Goal: Task Accomplishment & Management: Manage account settings

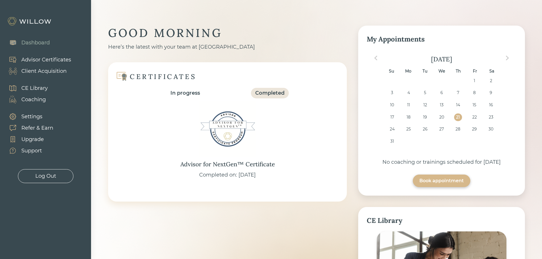
drag, startPoint x: 351, startPoint y: 92, endPoint x: 145, endPoint y: 63, distance: 207.5
click at [351, 92] on div "GOOD MORNING Here’s the latest with your team at Willow CERTIFICATES In progres…" at bounding box center [316, 215] width 417 height 379
click at [45, 71] on div "Client Acquisition" at bounding box center [43, 71] width 45 height 8
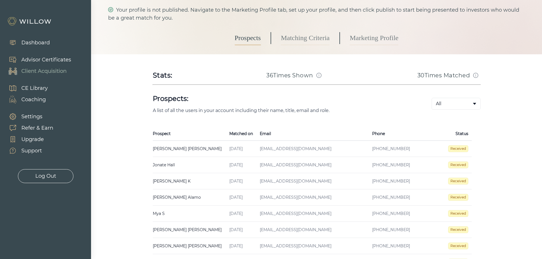
scroll to position [57, 0]
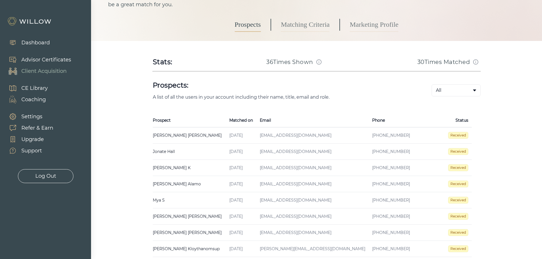
click at [168, 149] on td "[PERSON_NAME] Created on [DATE] Email [EMAIL_ADDRESS][DOMAIN_NAME] Phone [PHONE…" at bounding box center [189, 152] width 73 height 16
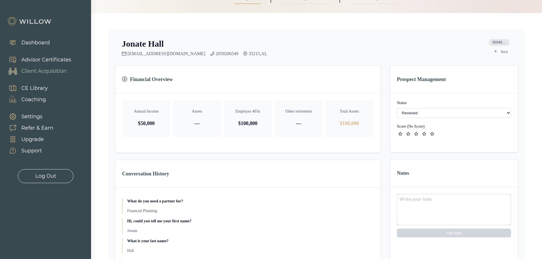
scroll to position [75, 0]
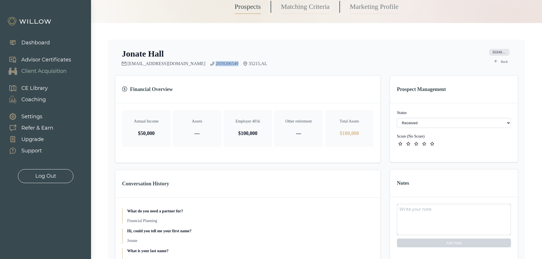
drag, startPoint x: 208, startPoint y: 63, endPoint x: 184, endPoint y: 65, distance: 24.3
click at [184, 65] on div "[EMAIL_ADDRESS][DOMAIN_NAME] 2059206549 35215 , AL" at bounding box center [194, 63] width 145 height 5
copy link "2059206549"
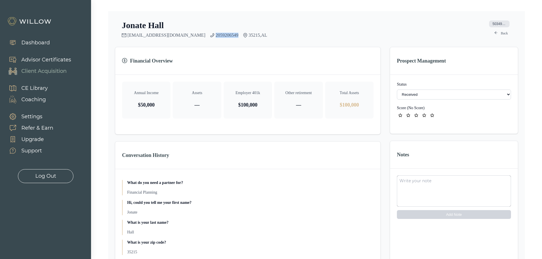
click at [364, 95] on select "- Not ready to move forward No response received Received Won (Matched) Bad lea…" at bounding box center [454, 95] width 114 height 10
select select "1"
click at [364, 116] on icon "star" at bounding box center [416, 116] width 4 height 4
click at [364, 115] on icon "star" at bounding box center [408, 116] width 4 height 4
click at [364, 179] on textarea at bounding box center [454, 191] width 114 height 31
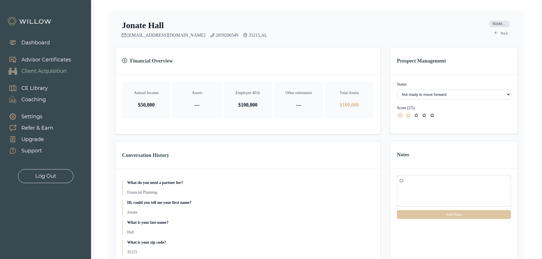
type textarea "C"
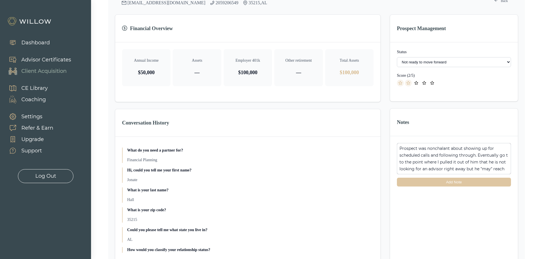
scroll to position [132, 0]
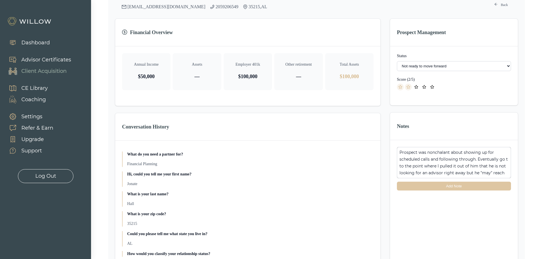
type textarea "Prospect was nonchalant about showing up for scheduled calls and following thro…"
click at [364, 179] on button "Add Note" at bounding box center [454, 186] width 114 height 9
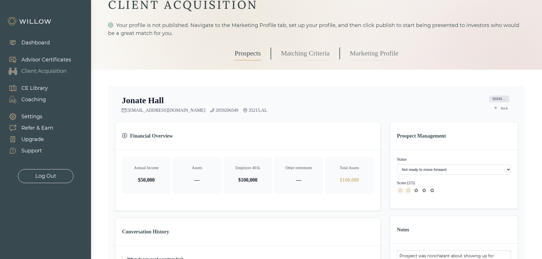
scroll to position [28, 0]
click at [364, 108] on link "Back" at bounding box center [501, 108] width 20 height 7
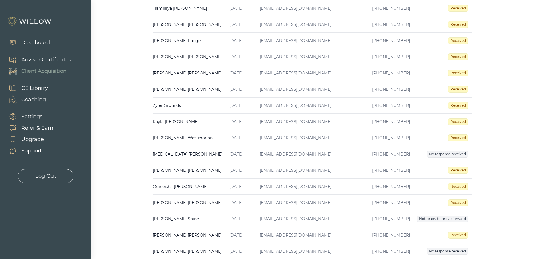
scroll to position [457, 0]
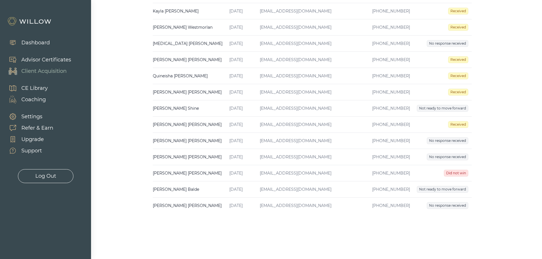
click at [190, 179] on td "[PERSON_NAME] Created on [DATE] Email [EMAIL_ADDRESS][DOMAIN_NAME] Phone [PHONE…" at bounding box center [189, 206] width 73 height 16
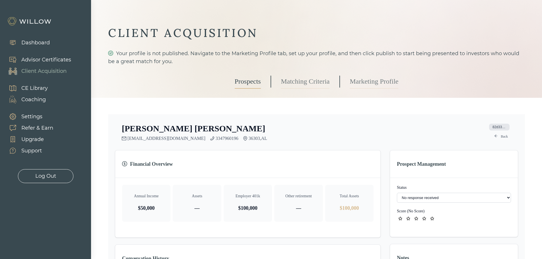
click at [364, 179] on select "- Not ready to move forward No response received Received Won (Matched) Bad lea…" at bounding box center [454, 198] width 114 height 10
select select "8"
click at [364, 179] on icon "star" at bounding box center [401, 219] width 4 height 4
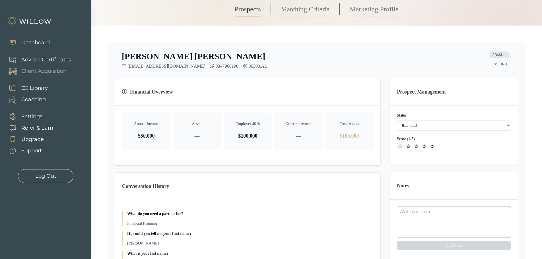
scroll to position [85, 0]
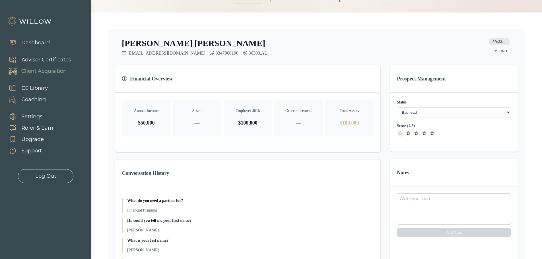
click at [364, 179] on textarea at bounding box center [454, 209] width 114 height 31
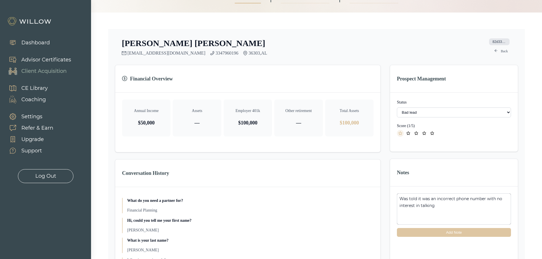
type textarea "Was told it was an incorrect phone number with no interest in talking"
click at [364, 179] on button "Add Note" at bounding box center [454, 232] width 114 height 9
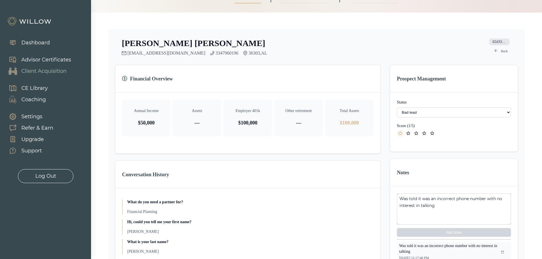
click at [364, 53] on link "Back" at bounding box center [501, 51] width 20 height 7
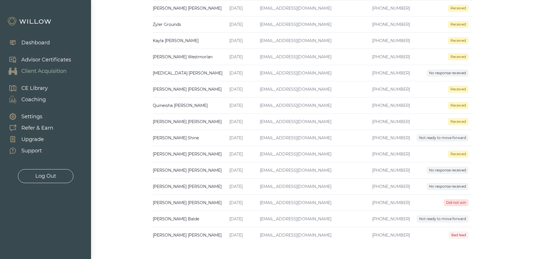
scroll to position [455, 0]
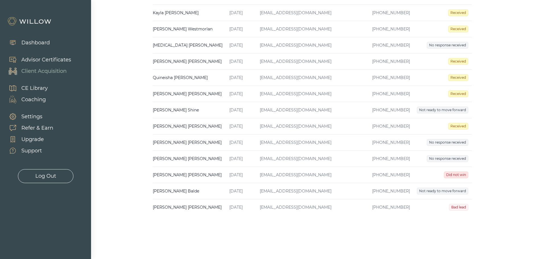
click at [194, 179] on td "[PERSON_NAME] Created on [DATE] Email [EMAIL_ADDRESS][DOMAIN_NAME] Phone [PHONE…" at bounding box center [189, 191] width 73 height 16
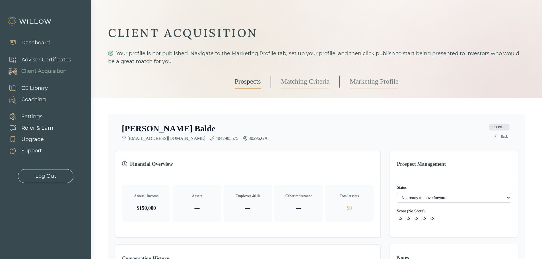
click at [364, 179] on select "- Not ready to move forward No response received Received Won (Matched) Bad lea…" at bounding box center [454, 198] width 114 height 10
select select "8"
click at [364, 179] on icon "star" at bounding box center [401, 219] width 4 height 4
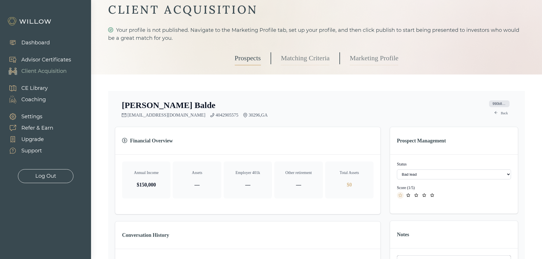
scroll to position [57, 0]
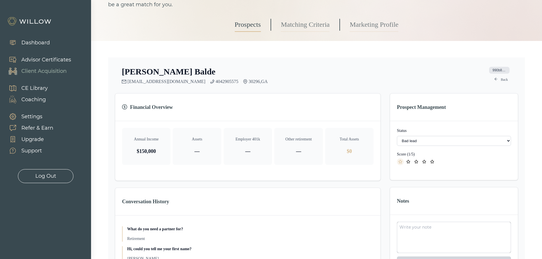
click at [364, 179] on textarea at bounding box center [454, 237] width 114 height 31
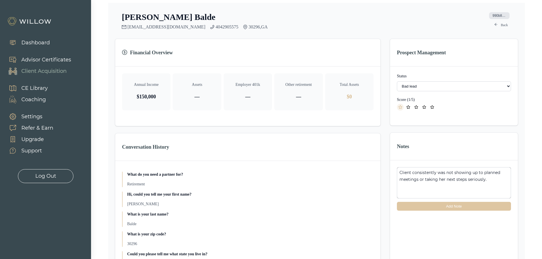
scroll to position [114, 0]
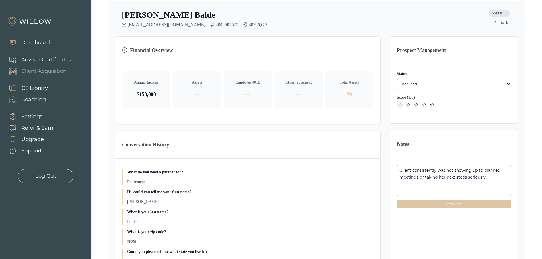
type textarea "Client consistently was not showing up to planned meetings or taking her next s…"
click at [364, 179] on button "Add Note" at bounding box center [454, 204] width 114 height 9
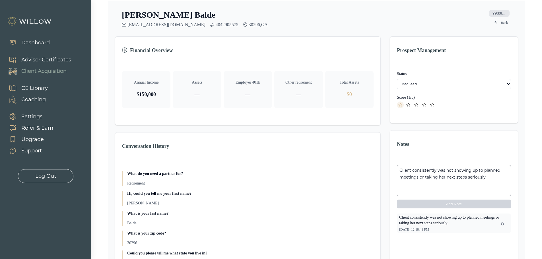
click at [364, 24] on link "Back" at bounding box center [501, 22] width 20 height 7
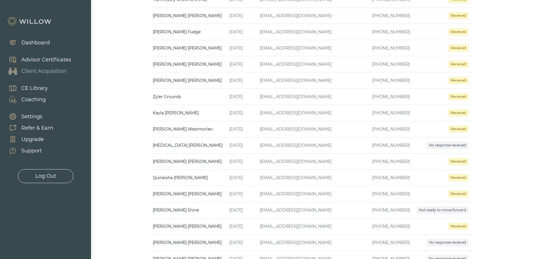
scroll to position [455, 0]
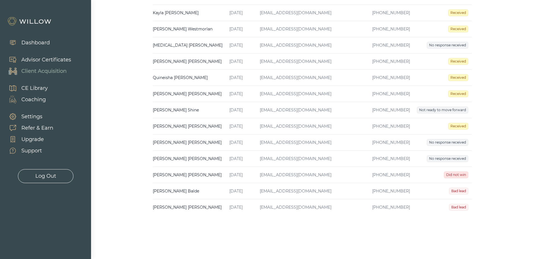
click at [191, 176] on td "[PERSON_NAME] Created on [DATE] Email [EMAIL_ADDRESS][DOMAIN_NAME] Phone [PHONE…" at bounding box center [189, 175] width 73 height 16
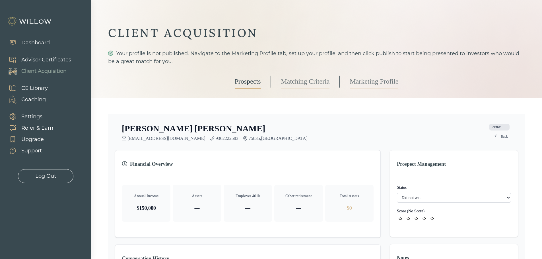
click at [364, 179] on select "- Not ready to move forward No response received Received Won (Matched) Bad lea…" at bounding box center [454, 198] width 114 height 10
select select "8"
click at [364, 179] on icon "star" at bounding box center [401, 218] width 4 height 3
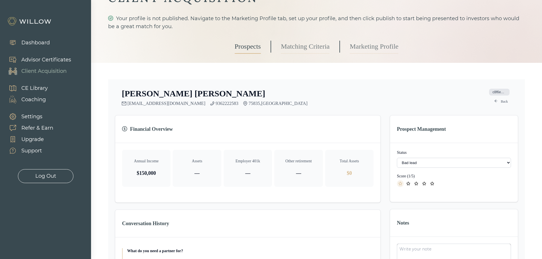
scroll to position [85, 0]
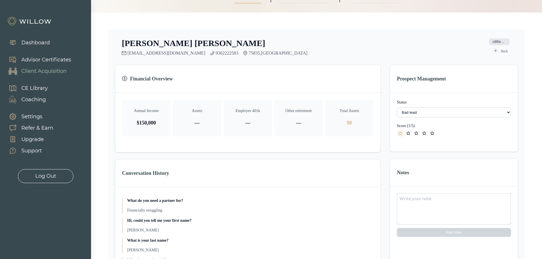
click at [364, 179] on textarea at bounding box center [454, 209] width 114 height 31
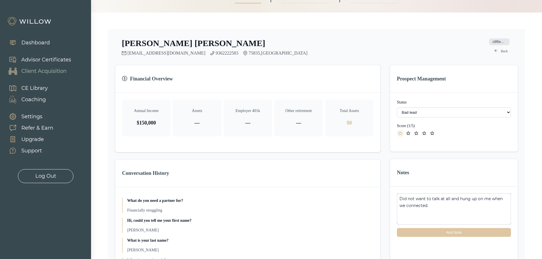
type textarea "Did not want to talk at all and hung up on me when we connected."
click at [364, 179] on button "Add Note" at bounding box center [454, 232] width 114 height 9
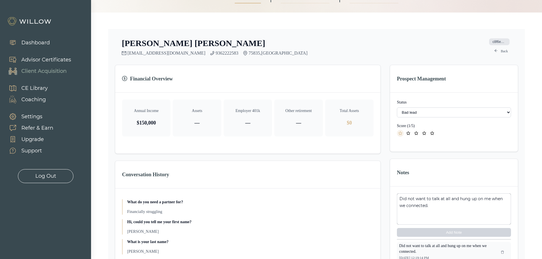
click at [364, 51] on link "Back" at bounding box center [501, 51] width 20 height 7
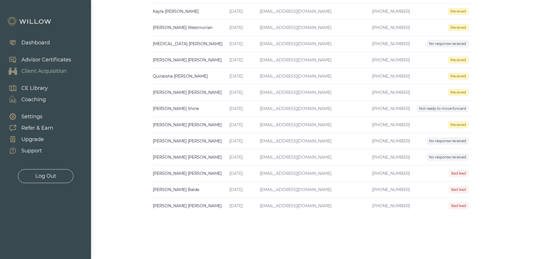
scroll to position [457, 0]
click at [188, 155] on td "[PERSON_NAME] Created on [DATE] Email [EMAIL_ADDRESS][DOMAIN_NAME] Phone [PHONE…" at bounding box center [189, 157] width 73 height 16
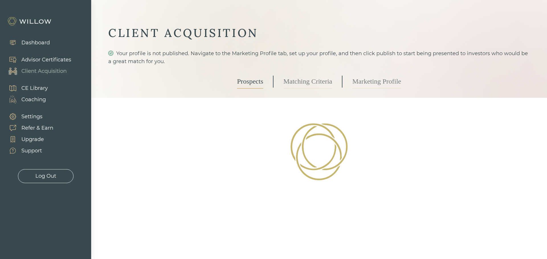
select select "2"
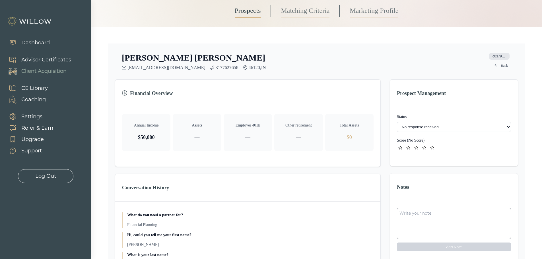
scroll to position [85, 0]
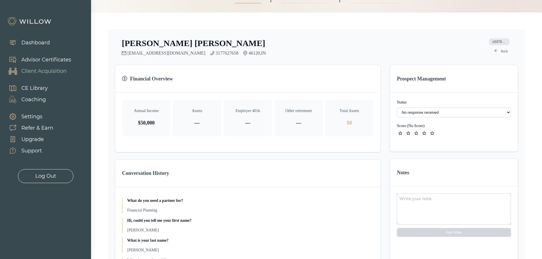
click at [364, 133] on icon "star" at bounding box center [401, 134] width 4 height 4
click at [364, 179] on textarea at bounding box center [454, 209] width 114 height 31
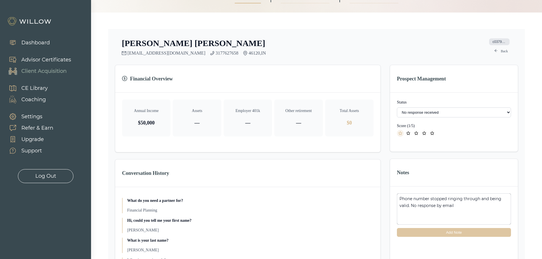
type textarea "Phone number stopped ringing through and being valid. No response by email"
click at [364, 179] on button "Add Note" at bounding box center [454, 232] width 114 height 9
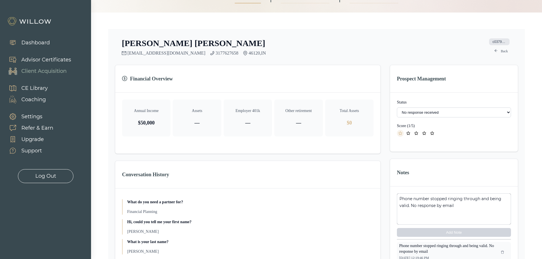
click at [364, 50] on link "Back" at bounding box center [501, 51] width 20 height 7
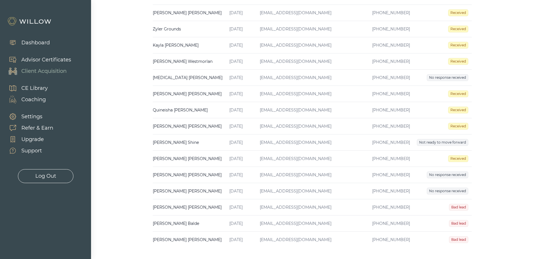
scroll to position [427, 0]
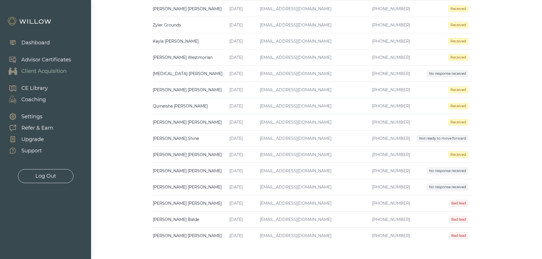
click at [170, 169] on td "[PERSON_NAME] Created on [DATE] Email [EMAIL_ADDRESS][DOMAIN_NAME] Phone [PHONE…" at bounding box center [189, 171] width 73 height 16
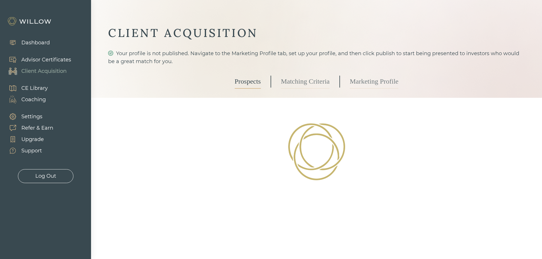
select select "2"
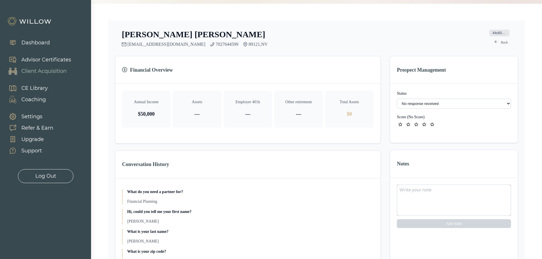
scroll to position [114, 0]
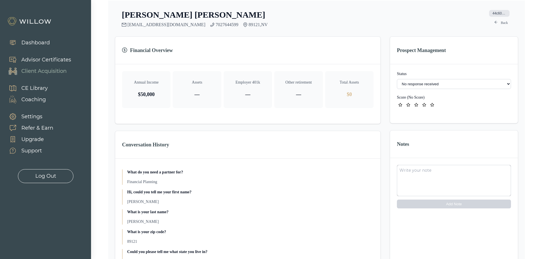
click at [364, 173] on textarea at bounding box center [454, 180] width 114 height 31
type textarea "No follow up after multiple phone call and email attempts"
click at [364, 104] on icon "star" at bounding box center [409, 104] width 4 height 3
click at [364, 179] on button "Add Note" at bounding box center [454, 204] width 114 height 9
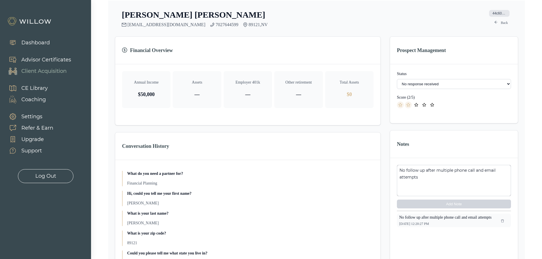
click at [364, 24] on link "Back" at bounding box center [501, 22] width 20 height 7
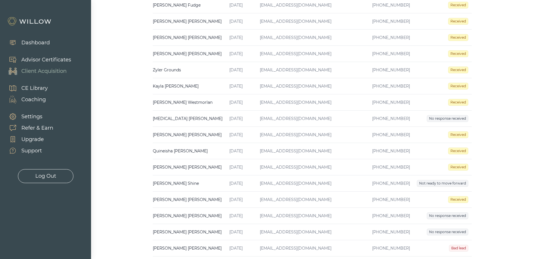
scroll to position [457, 0]
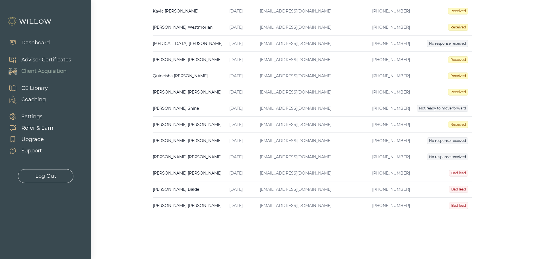
click at [181, 125] on td "[PERSON_NAME] Created on [DATE] Email [EMAIL_ADDRESS][DOMAIN_NAME] Phone [PHONE…" at bounding box center [189, 125] width 73 height 16
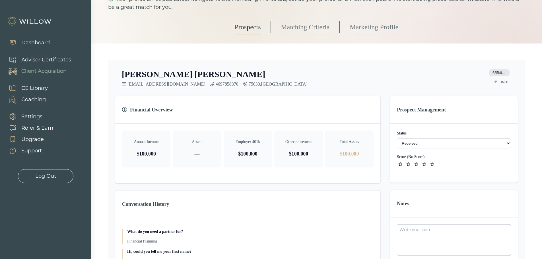
scroll to position [57, 0]
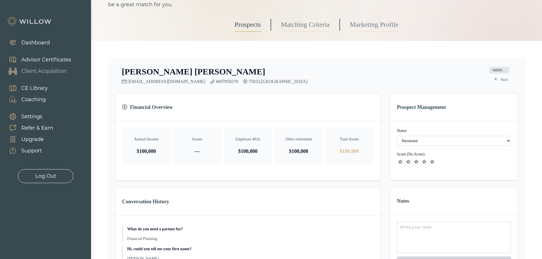
click at [364, 140] on select "- Not ready to move forward No response received Received Won (Matched) Bad lea…" at bounding box center [454, 141] width 114 height 10
select select "2"
click at [364, 162] on icon "star" at bounding box center [416, 162] width 4 height 4
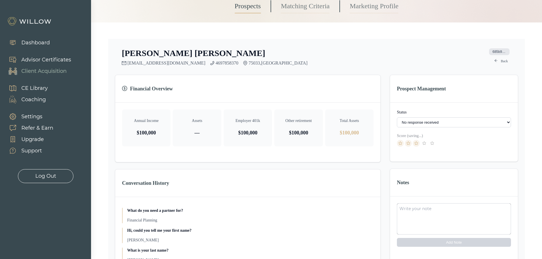
scroll to position [85, 0]
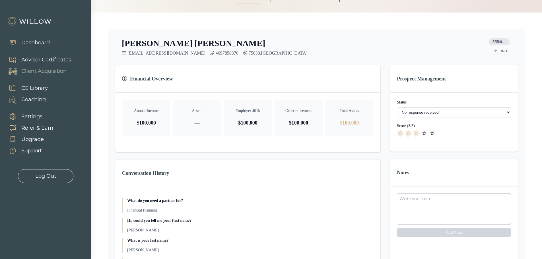
click at [364, 179] on textarea at bounding box center [454, 209] width 114 height 31
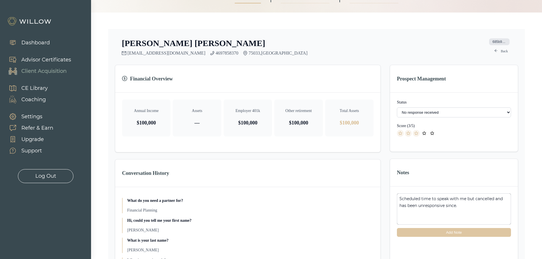
type textarea "Scheduled time to speak with me but cancelled and has been unresponsive since."
click at [364, 179] on button "Add Note" at bounding box center [454, 232] width 114 height 9
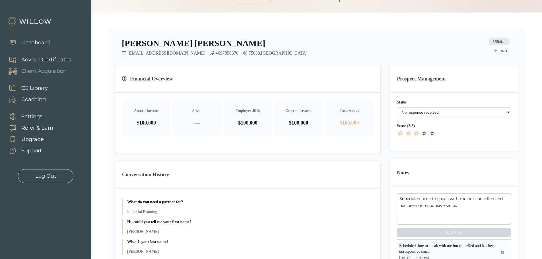
click at [364, 52] on link "Back" at bounding box center [501, 51] width 20 height 7
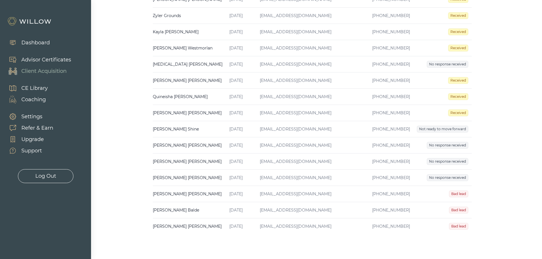
scroll to position [457, 0]
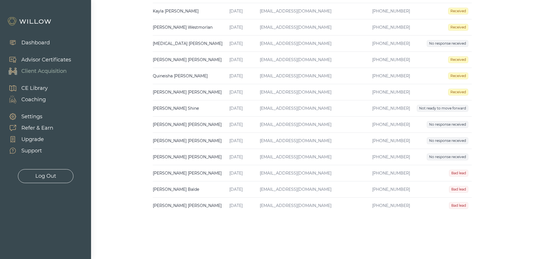
click at [173, 110] on td "[PERSON_NAME] Created on [DATE] Email [EMAIL_ADDRESS][DOMAIN_NAME] Phone [PHONE…" at bounding box center [189, 108] width 73 height 16
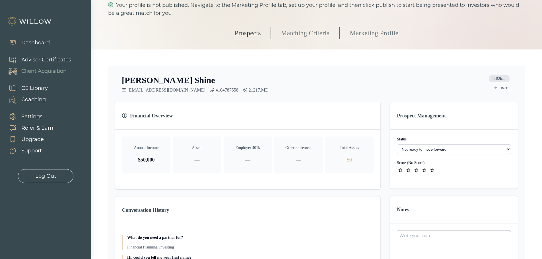
scroll to position [57, 0]
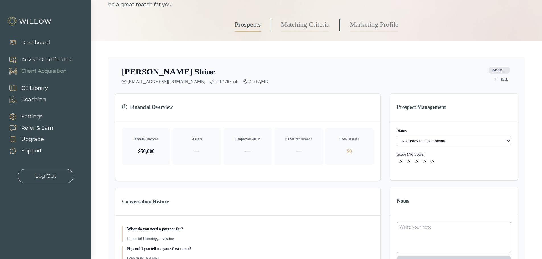
click at [364, 140] on select "- Not ready to move forward No response received Received Won (Matched) Bad lea…" at bounding box center [454, 141] width 114 height 10
select select "8"
click at [364, 161] on icon "star" at bounding box center [401, 161] width 4 height 3
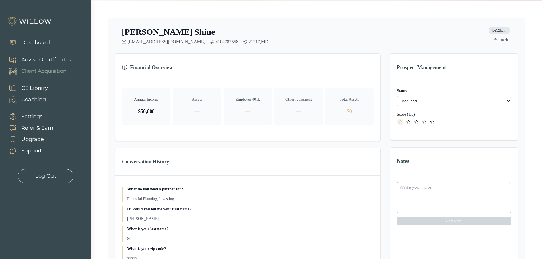
scroll to position [142, 0]
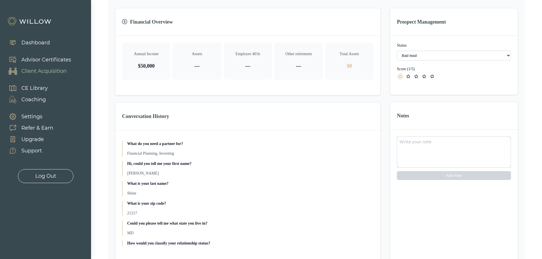
click at [364, 146] on textarea at bounding box center [454, 152] width 114 height 31
click at [364, 143] on textarea "Not aligned with values" at bounding box center [454, 152] width 114 height 31
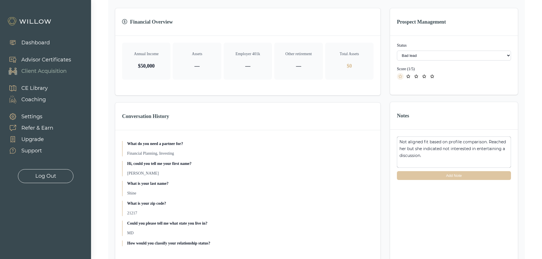
type textarea "Not aligned fit based on profile comparison. Reached her but she indicated not …"
click at [364, 176] on button "Add Note" at bounding box center [454, 175] width 114 height 9
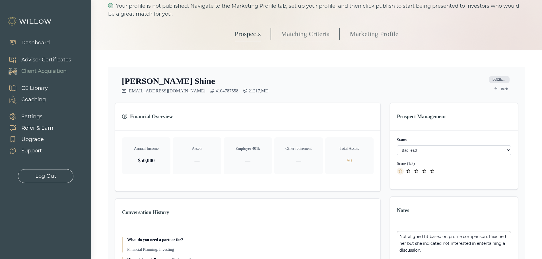
scroll to position [0, 0]
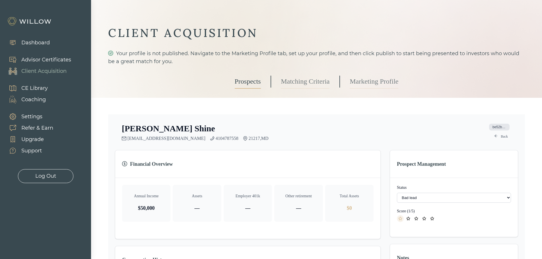
click at [364, 135] on link "Back" at bounding box center [501, 136] width 20 height 7
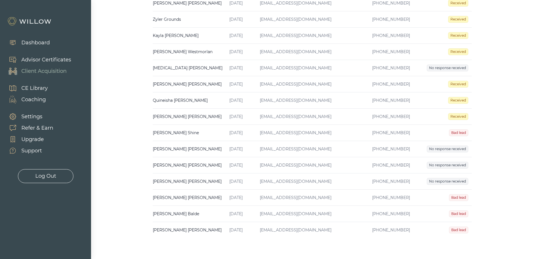
scroll to position [455, 0]
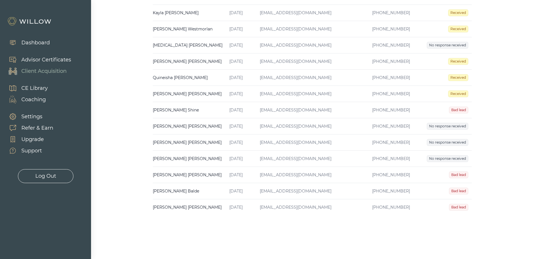
click at [191, 96] on td "[PERSON_NAME] Created on [DATE] Email [EMAIL_ADDRESS][DOMAIN_NAME] Phone [PHONE…" at bounding box center [189, 94] width 73 height 16
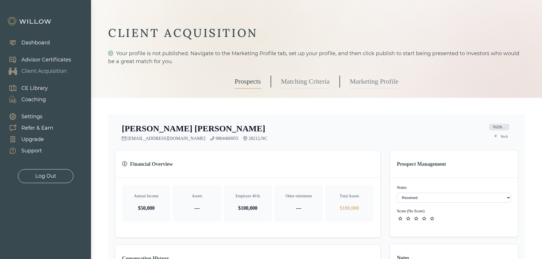
click at [364, 179] on select "- Not ready to move forward No response received Received Won (Matched) Bad lea…" at bounding box center [454, 198] width 114 height 10
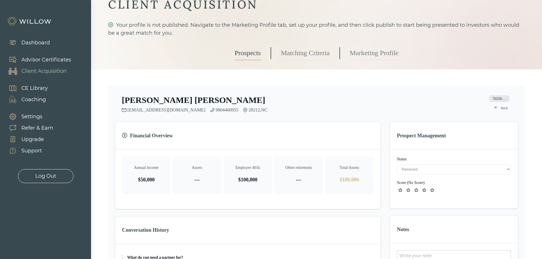
select select "2"
click at [364, 179] on icon "star" at bounding box center [408, 190] width 4 height 4
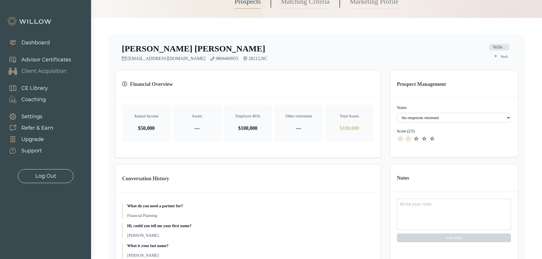
scroll to position [85, 0]
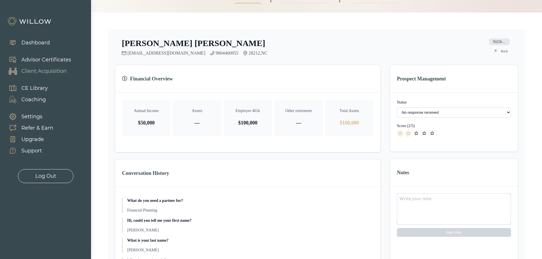
click at [364, 179] on textarea at bounding box center [454, 209] width 114 height 31
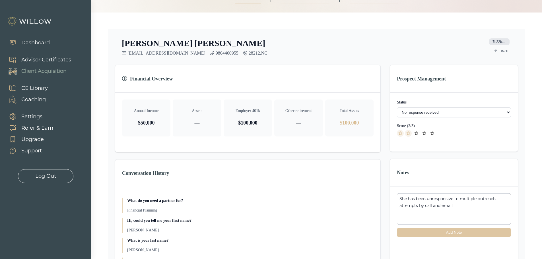
type textarea "She has been unresponsive to multiple outreach attempts by call and email"
click at [364, 179] on button "Add Note" at bounding box center [454, 232] width 114 height 9
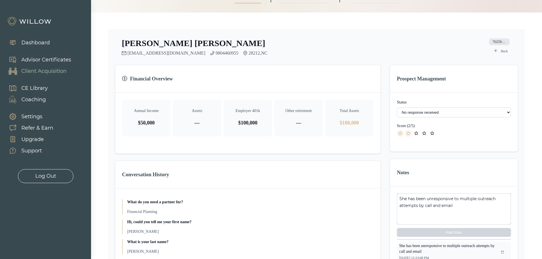
click at [364, 52] on link "Back" at bounding box center [501, 51] width 20 height 7
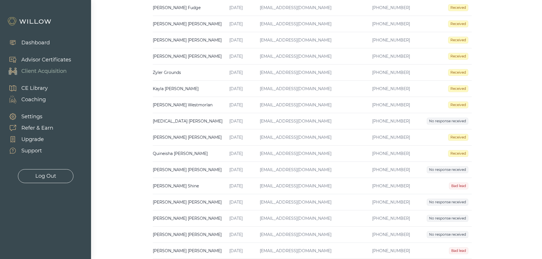
scroll to position [427, 0]
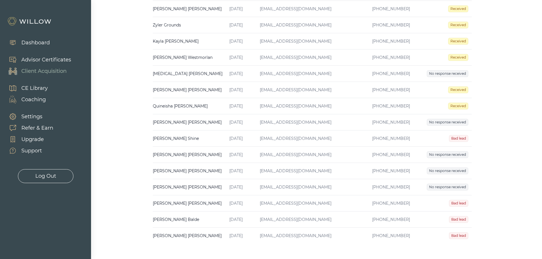
click at [182, 107] on td "[PERSON_NAME] Created on [DATE] Email [EMAIL_ADDRESS][DOMAIN_NAME] Phone [PHONE…" at bounding box center [189, 106] width 73 height 16
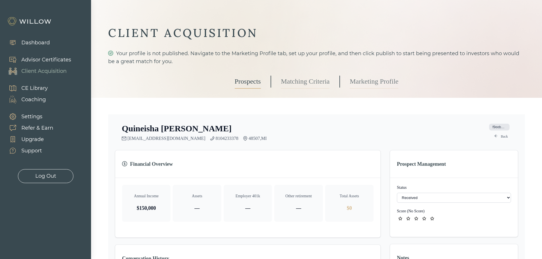
click at [364, 179] on select "- Not ready to move forward No response received Received Won (Matched) Bad lea…" at bounding box center [454, 198] width 114 height 10
select select "1"
click at [364, 179] on icon "star" at bounding box center [408, 219] width 4 height 4
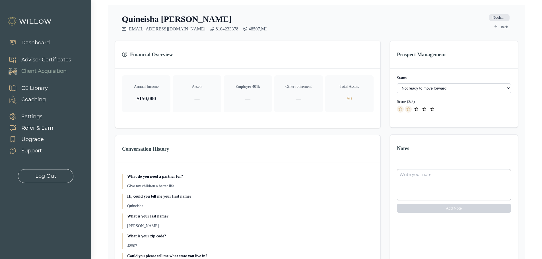
scroll to position [114, 0]
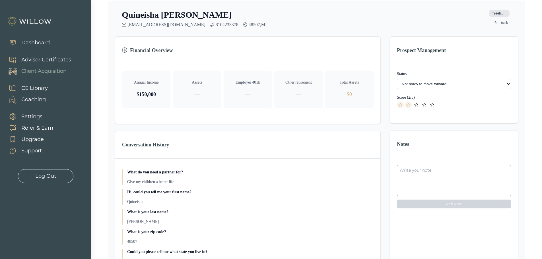
click at [364, 176] on textarea at bounding box center [454, 180] width 114 height 31
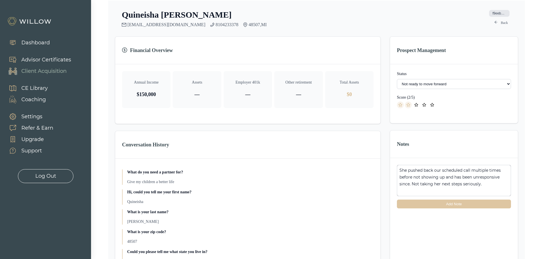
type textarea "She pushed back our scheduled call multiple times before not showing up and has…"
click at [364, 179] on button "Add Note" at bounding box center [454, 204] width 114 height 9
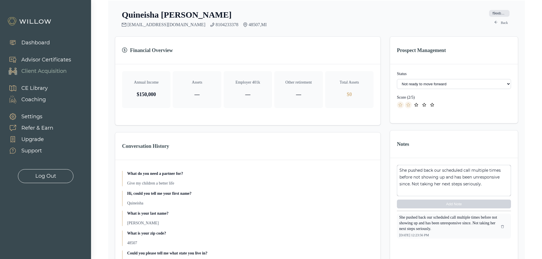
click at [364, 22] on link "Back" at bounding box center [501, 22] width 20 height 7
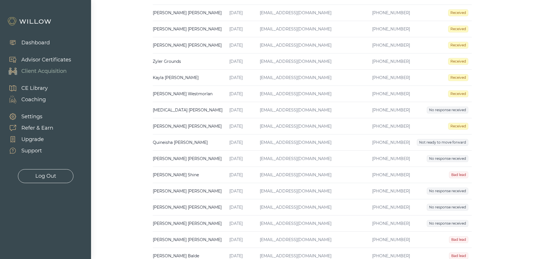
scroll to position [427, 0]
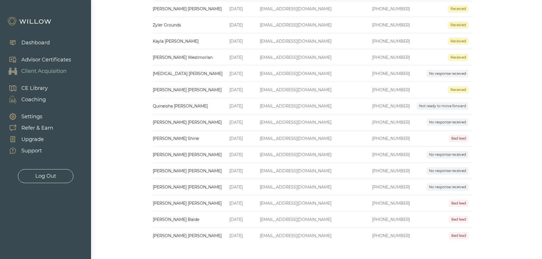
click at [176, 179] on td "[PERSON_NAME] Created on [DATE] Email [EMAIL_ADDRESS][DOMAIN_NAME] Phone [PHONE…" at bounding box center [189, 220] width 73 height 16
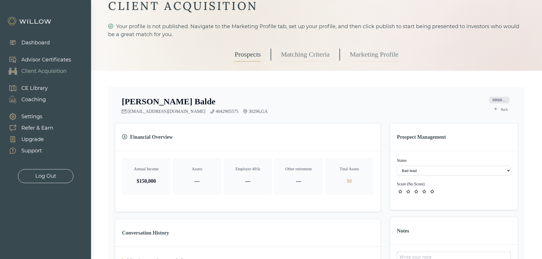
scroll to position [28, 0]
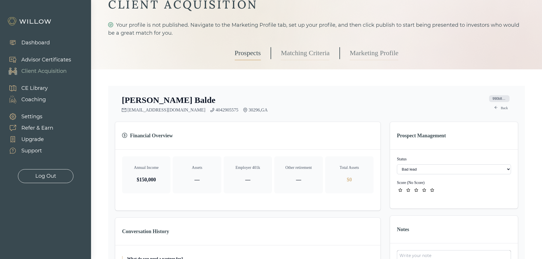
click at [364, 179] on icon "star" at bounding box center [408, 190] width 4 height 4
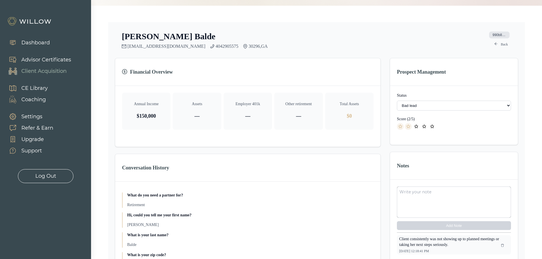
scroll to position [0, 0]
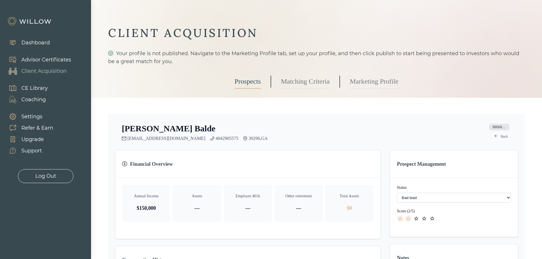
click at [364, 179] on select "- Not ready to move forward No response received Received Won (Matched) Bad lea…" at bounding box center [454, 198] width 114 height 10
select select "8"
click at [364, 137] on link "Back" at bounding box center [501, 136] width 20 height 7
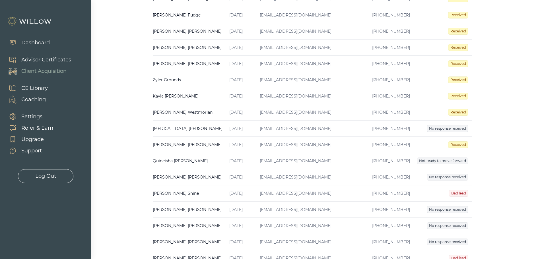
scroll to position [372, 0]
click at [189, 161] on td "[PERSON_NAME] Created on [DATE] Email [EMAIL_ADDRESS][DOMAIN_NAME] Phone [PHONE…" at bounding box center [189, 161] width 73 height 16
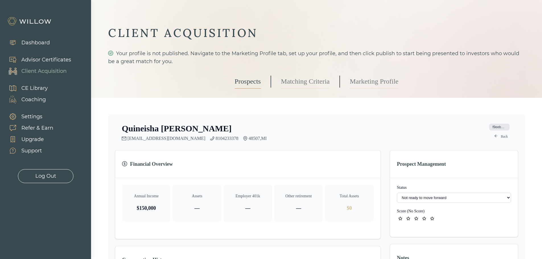
click at [364, 179] on select "- Not ready to move forward No response received Received Won (Matched) Bad lea…" at bounding box center [454, 198] width 114 height 10
select select "8"
click at [364, 136] on link "Back" at bounding box center [501, 136] width 20 height 7
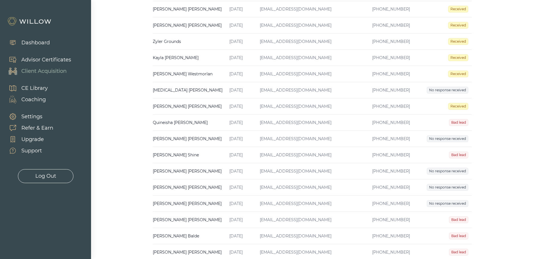
scroll to position [400, 0]
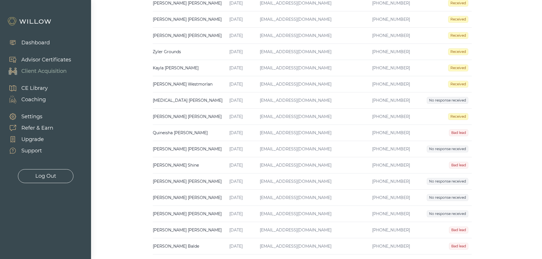
click at [189, 117] on td "[PERSON_NAME] Created on [DATE] Email [EMAIL_ADDRESS][DOMAIN_NAME] Phone [PHONE…" at bounding box center [189, 117] width 73 height 16
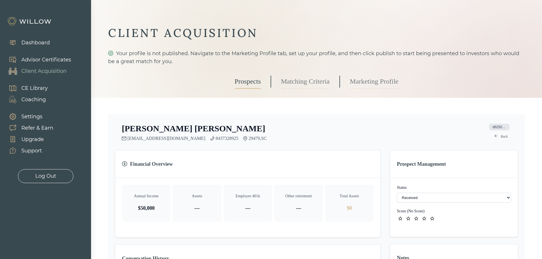
click at [364, 179] on select "- Not ready to move forward No response received Received Won (Matched) Bad lea…" at bounding box center [454, 198] width 114 height 10
select select "2"
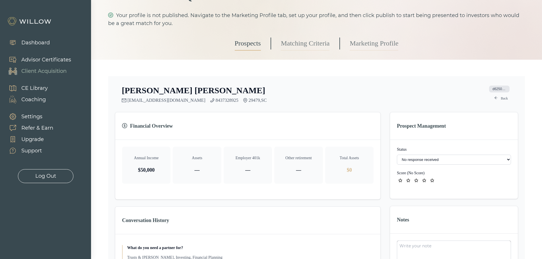
scroll to position [85, 0]
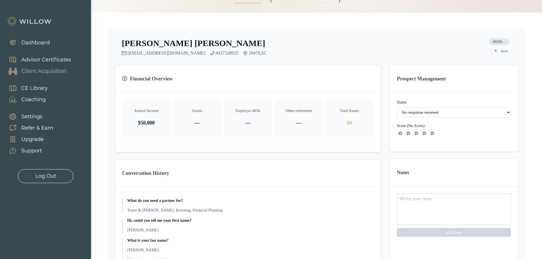
click at [364, 134] on icon "star" at bounding box center [408, 134] width 4 height 4
click at [364, 179] on textarea at bounding box center [454, 209] width 114 height 31
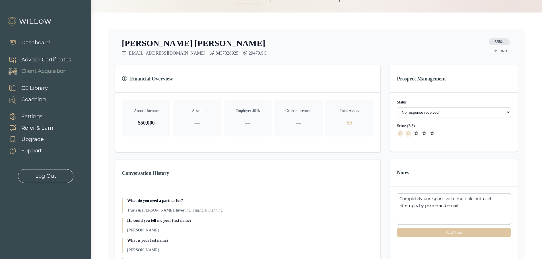
type textarea "Completely unresponsive to multiple outreach attempts by phone and email"
click at [364, 179] on button "Add Note" at bounding box center [454, 232] width 114 height 9
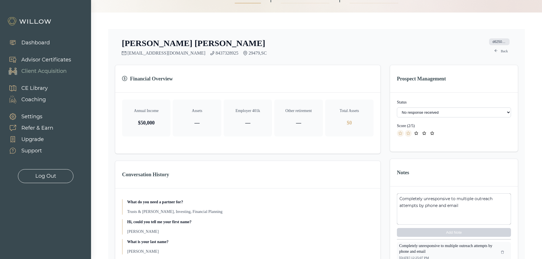
scroll to position [57, 0]
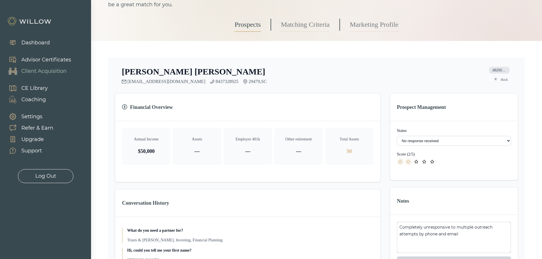
click at [364, 80] on link "Back" at bounding box center [501, 79] width 20 height 7
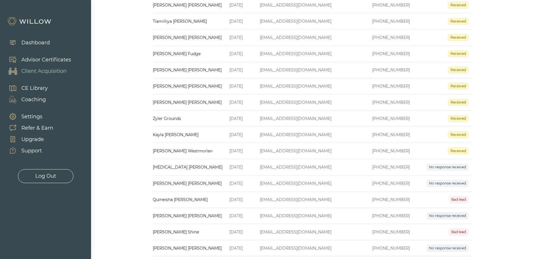
scroll to position [370, 0]
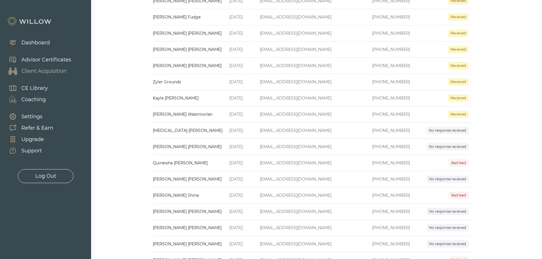
click at [174, 113] on td "[PERSON_NAME] Created on [DATE] Email [EMAIL_ADDRESS][DOMAIN_NAME] Phone [PHONE…" at bounding box center [189, 114] width 73 height 16
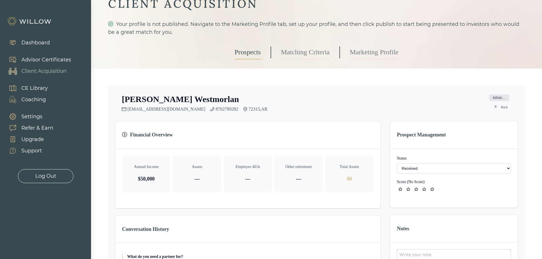
scroll to position [57, 0]
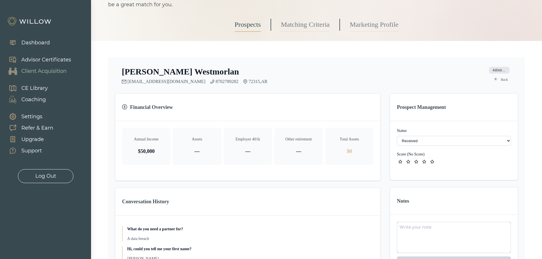
click at [364, 143] on select "- Not ready to move forward No response received Received Won (Matched) Bad lea…" at bounding box center [454, 141] width 114 height 10
select select "8"
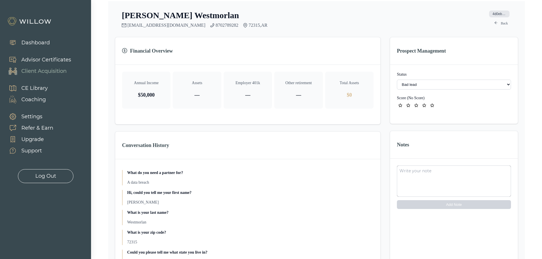
scroll to position [114, 0]
click at [364, 172] on textarea at bounding box center [454, 180] width 114 height 31
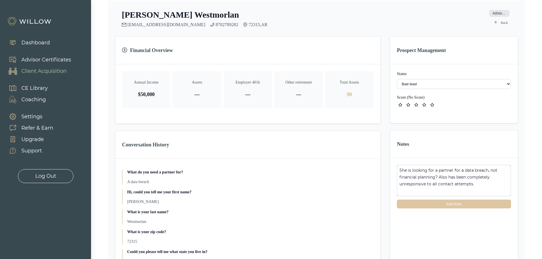
type textarea "She is looking for a partner for a data breach, not financial planning? Also ha…"
click at [364, 105] on span "star" at bounding box center [400, 105] width 7 height 7
click at [364, 179] on button "Add Note" at bounding box center [454, 204] width 114 height 9
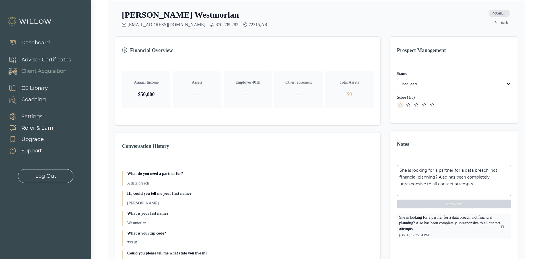
click at [364, 21] on link "Back" at bounding box center [501, 22] width 20 height 7
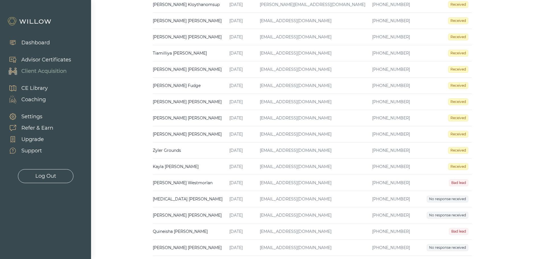
scroll to position [342, 0]
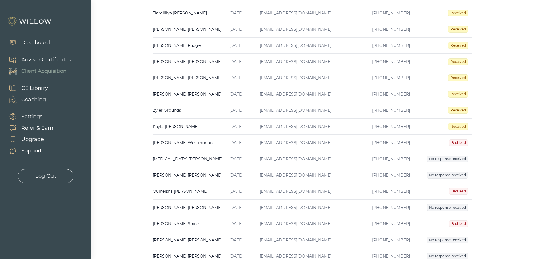
click at [161, 128] on td "[PERSON_NAME] Created on [DATE] Email [EMAIL_ADDRESS][DOMAIN_NAME] Phone [PHONE…" at bounding box center [189, 127] width 73 height 16
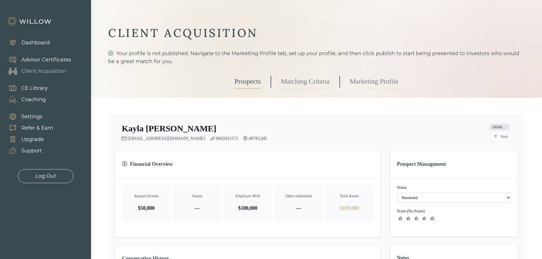
click at [364, 179] on select "- Not ready to move forward No response received Received Won (Matched) Bad lea…" at bounding box center [454, 198] width 114 height 10
select select "2"
click at [364, 179] on icon "star" at bounding box center [408, 219] width 4 height 4
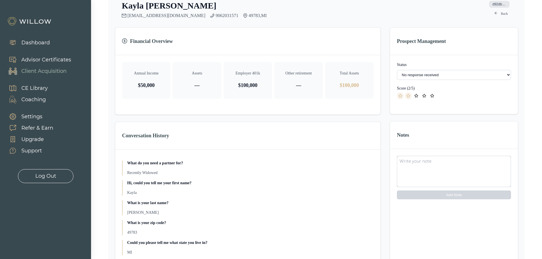
scroll to position [142, 0]
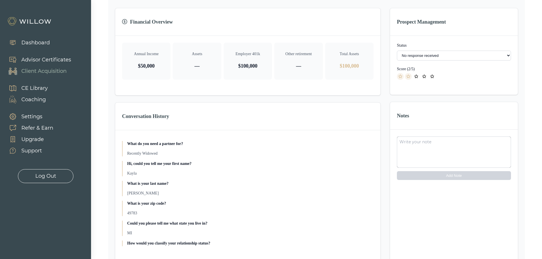
click at [364, 149] on textarea at bounding box center [454, 152] width 114 height 31
type textarea "N"
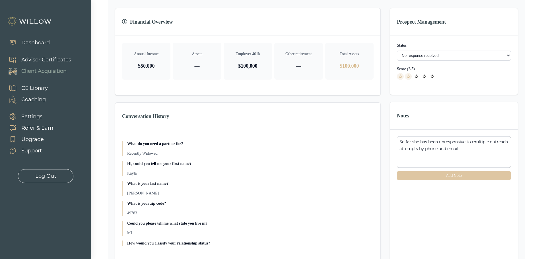
type textarea "So far she has been unresponsive to multiple outreach attempts by phone and ema…"
click at [364, 177] on button "Add Note" at bounding box center [454, 175] width 114 height 9
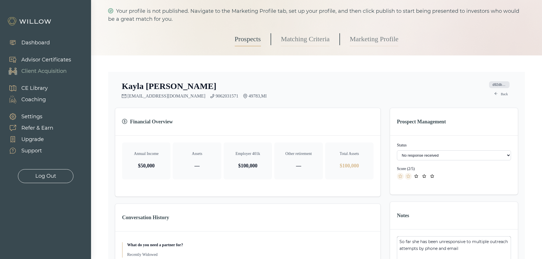
scroll to position [0, 0]
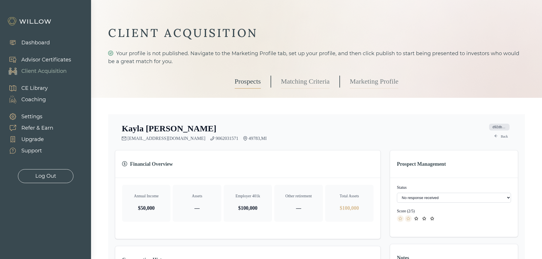
click at [364, 135] on link "Back" at bounding box center [501, 136] width 20 height 7
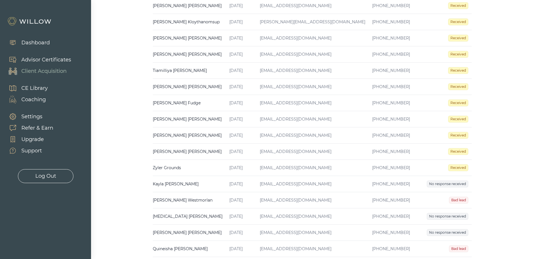
scroll to position [285, 0]
click at [193, 167] on td "Zyler Grounds Created on [DATE] Email [EMAIL_ADDRESS][DOMAIN_NAME] Phone [PHONE…" at bounding box center [189, 167] width 73 height 16
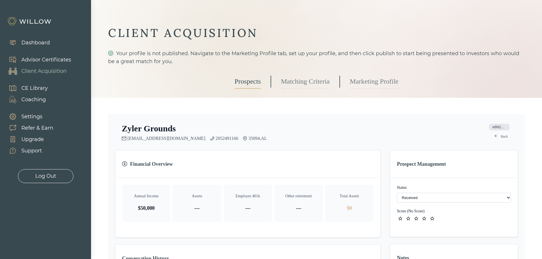
click at [364, 179] on select "- Not ready to move forward No response received Received Won (Matched) Bad lea…" at bounding box center [454, 198] width 114 height 10
select select "8"
click at [364, 179] on icon "star" at bounding box center [401, 219] width 4 height 4
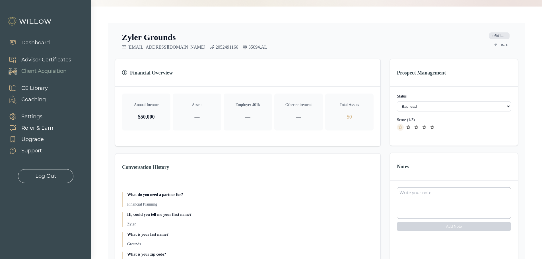
scroll to position [114, 0]
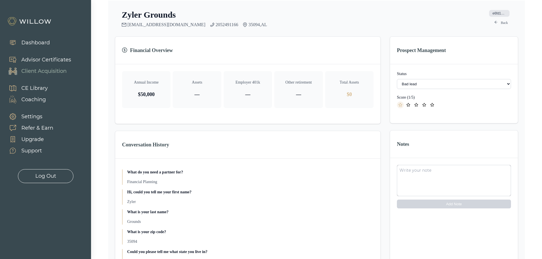
click at [364, 173] on textarea at bounding box center [454, 180] width 114 height 31
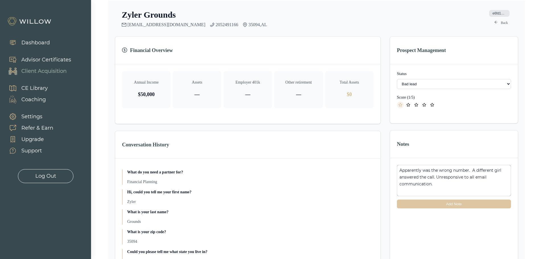
type textarea "Apparently was the wrong number. A different girl answered the call. Unresponsi…"
click at [364, 179] on button "Add Note" at bounding box center [454, 204] width 114 height 9
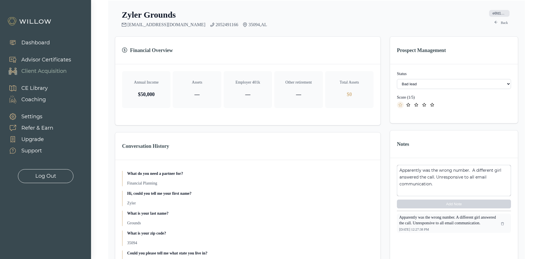
click at [364, 24] on link "Back" at bounding box center [501, 22] width 20 height 7
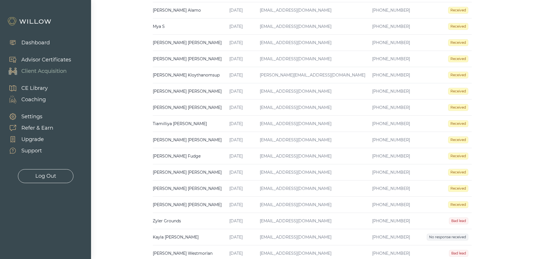
scroll to position [256, 0]
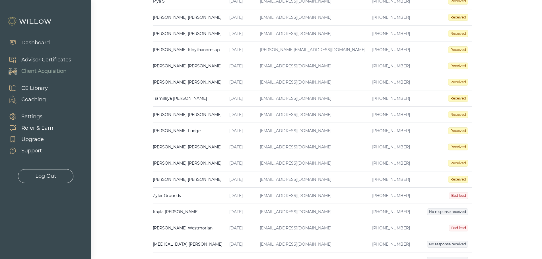
click at [180, 179] on td "[PERSON_NAME] Created on [DATE] Email [EMAIL_ADDRESS][DOMAIN_NAME] Phone [PHONE…" at bounding box center [189, 180] width 73 height 16
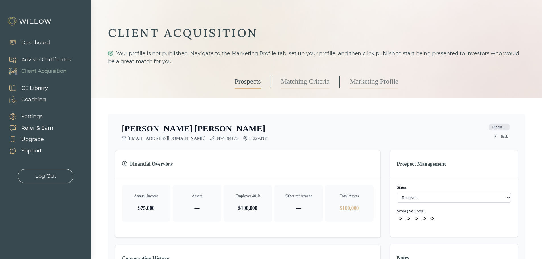
click at [364, 179] on select "- Not ready to move forward No response received Received Won (Matched) Bad lea…" at bounding box center [454, 198] width 114 height 10
select select "2"
click at [364, 179] on icon "star" at bounding box center [408, 219] width 4 height 4
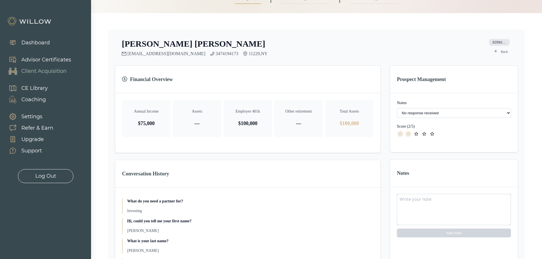
scroll to position [85, 0]
click at [364, 179] on textarea at bounding box center [454, 209] width 114 height 31
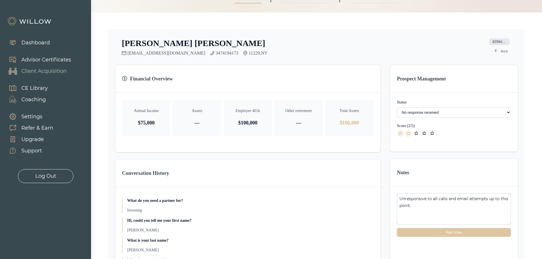
type textarea "Unresponsive to all calls and email attempts up to this point."
click at [364, 179] on button "Add Note" at bounding box center [454, 232] width 114 height 9
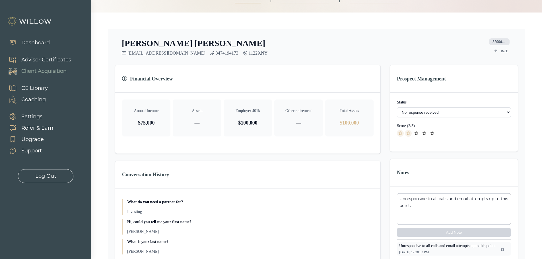
click at [364, 51] on link "Back" at bounding box center [501, 51] width 20 height 7
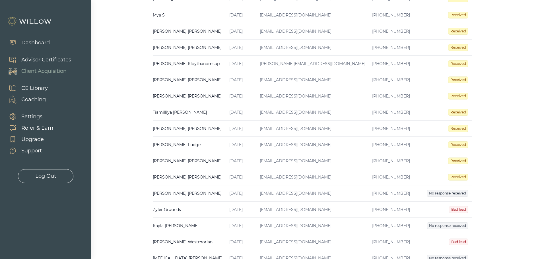
scroll to position [256, 0]
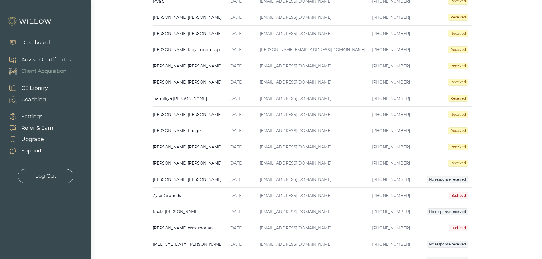
click at [170, 165] on td "[PERSON_NAME] Created on [DATE] Email [EMAIL_ADDRESS][DOMAIN_NAME] Phone [PHONE…" at bounding box center [189, 163] width 73 height 16
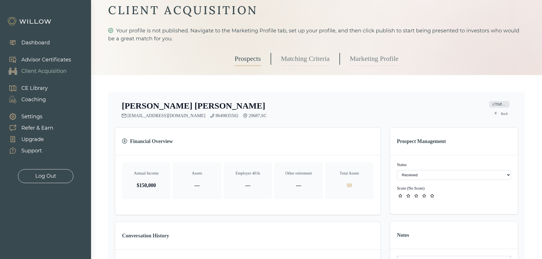
scroll to position [57, 0]
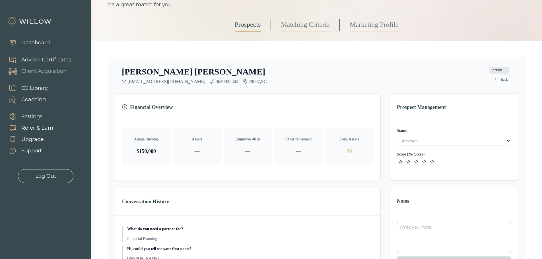
click at [364, 142] on select "- Not ready to move forward No response received Received Won (Matched) Bad lea…" at bounding box center [454, 141] width 114 height 10
select select "2"
click at [364, 163] on span "star" at bounding box center [408, 162] width 7 height 7
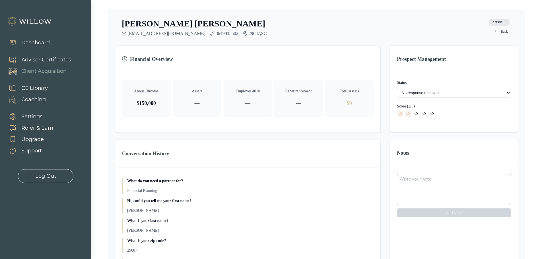
scroll to position [114, 0]
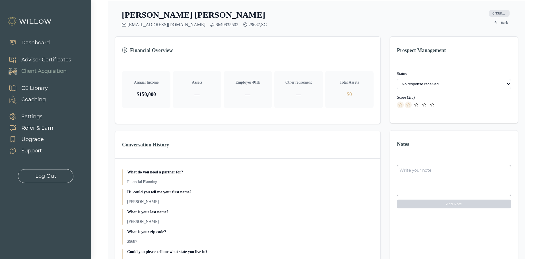
click at [364, 171] on textarea at bounding box center [454, 180] width 114 height 31
type textarea "Unresponsive to multiple calls and email attempts thus far"
click at [364, 179] on button "Add Note" at bounding box center [454, 204] width 114 height 9
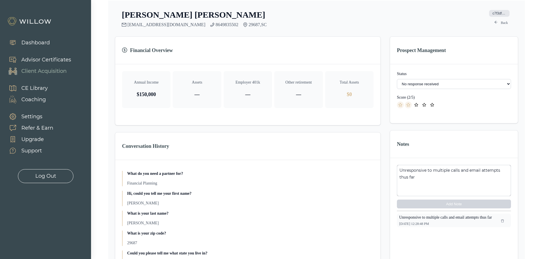
click at [364, 24] on link "Back" at bounding box center [501, 22] width 20 height 7
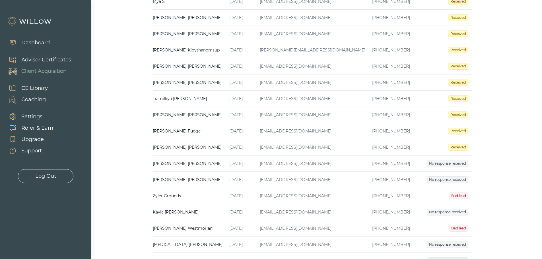
scroll to position [256, 0]
click at [181, 147] on td "[PERSON_NAME] Created on [DATE] Email [EMAIL_ADDRESS][DOMAIN_NAME] Phone [PHONE…" at bounding box center [189, 147] width 73 height 16
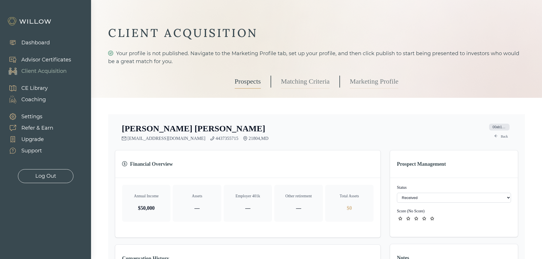
click at [364, 179] on select "- Not ready to move forward No response received Received Won (Matched) Bad lea…" at bounding box center [454, 198] width 114 height 10
select select "2"
click at [364, 179] on icon "star" at bounding box center [409, 218] width 4 height 3
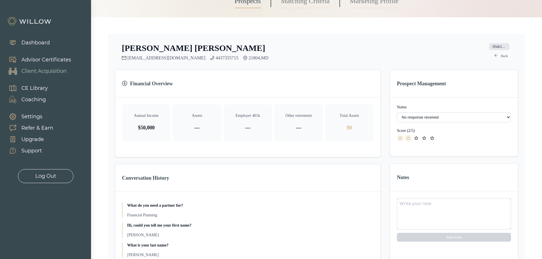
scroll to position [114, 0]
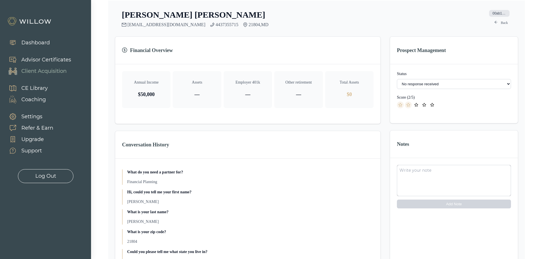
click at [364, 171] on textarea at bounding box center [454, 180] width 114 height 31
type textarea "Unresponsive to multiple calls and email attempts thus far"
click at [364, 179] on button "Add Note" at bounding box center [454, 204] width 114 height 9
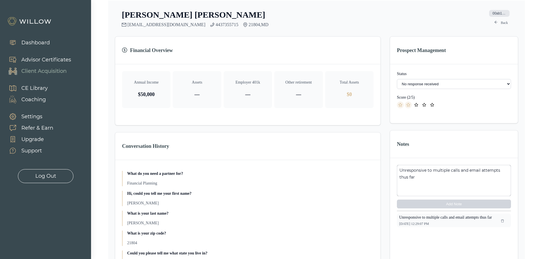
drag, startPoint x: 506, startPoint y: 23, endPoint x: 500, endPoint y: 32, distance: 10.3
click at [364, 23] on link "Back" at bounding box center [501, 22] width 20 height 7
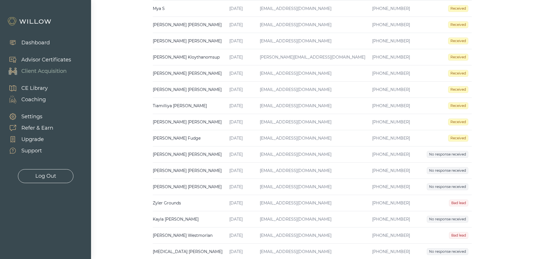
scroll to position [256, 0]
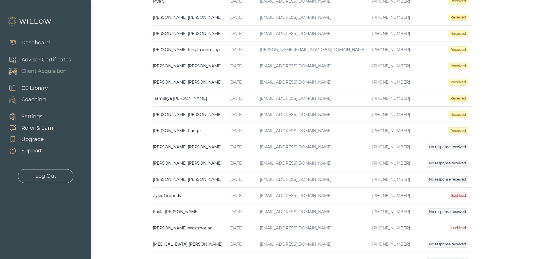
click at [172, 133] on td "[PERSON_NAME] Created on [DATE] Email [EMAIL_ADDRESS][DOMAIN_NAME] Phone [PHONE…" at bounding box center [189, 131] width 73 height 16
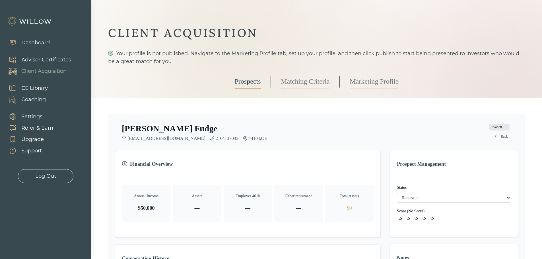
click at [364, 179] on select "- Not ready to move forward No response received Received Won (Matched) Bad lea…" at bounding box center [454, 198] width 114 height 10
select select "1"
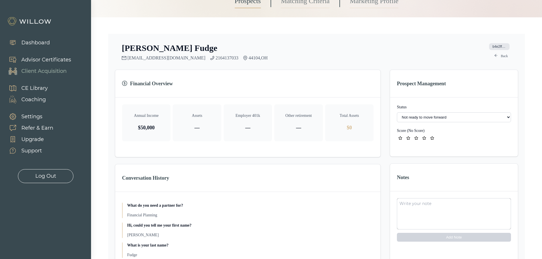
scroll to position [85, 0]
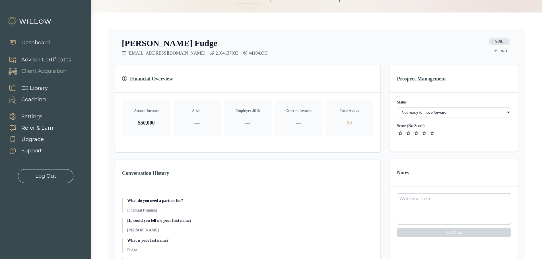
click at [364, 179] on textarea at bounding box center [454, 209] width 114 height 31
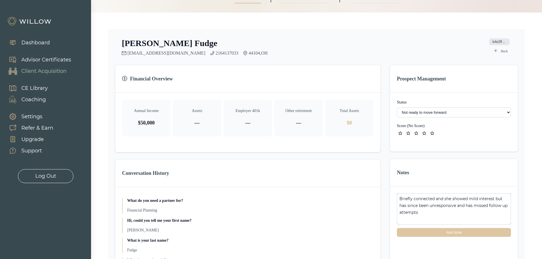
type textarea "Briefly connected and she showed mild interest but has since been unresponsive …"
click at [364, 179] on button "Add Note" at bounding box center [454, 232] width 114 height 9
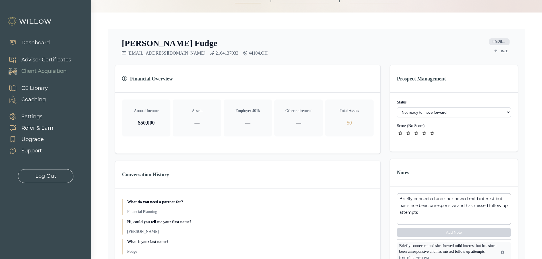
click at [364, 134] on icon "star" at bounding box center [408, 134] width 4 height 4
click at [364, 52] on link "Back" at bounding box center [501, 51] width 20 height 7
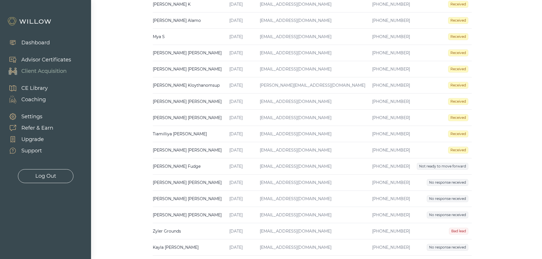
scroll to position [228, 0]
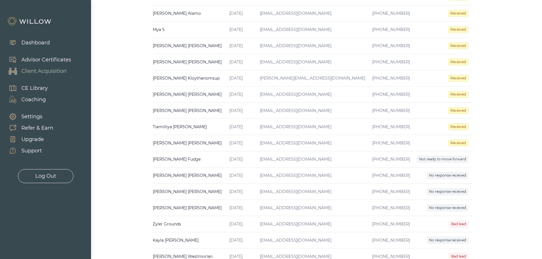
click at [191, 141] on td "[PERSON_NAME] Created on [DATE] Email [EMAIL_ADDRESS][DOMAIN_NAME] Phone [PHONE…" at bounding box center [189, 143] width 73 height 16
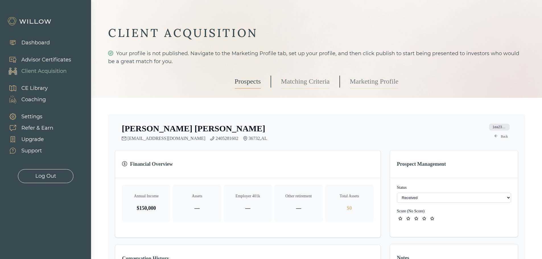
click at [364, 179] on select "- Not ready to move forward No response received Received Won (Matched) Bad lea…" at bounding box center [454, 198] width 114 height 10
select select "8"
click at [364, 179] on icon "star" at bounding box center [401, 219] width 4 height 4
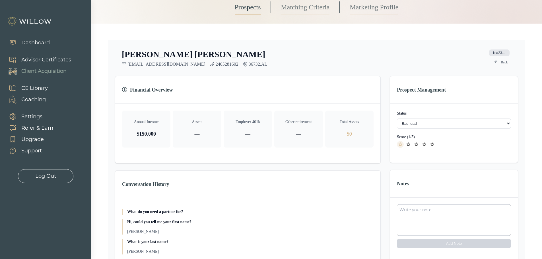
scroll to position [85, 0]
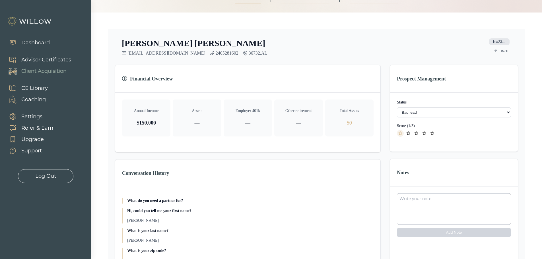
click at [364, 179] on textarea at bounding box center [454, 209] width 114 height 31
type textarea "C"
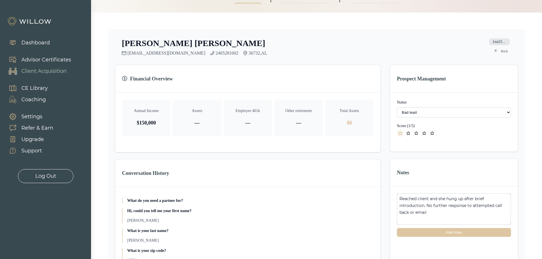
type textarea "Reached client and she hung up after brief introduction. No further response to…"
click at [364, 179] on button "Add Note" at bounding box center [454, 232] width 114 height 9
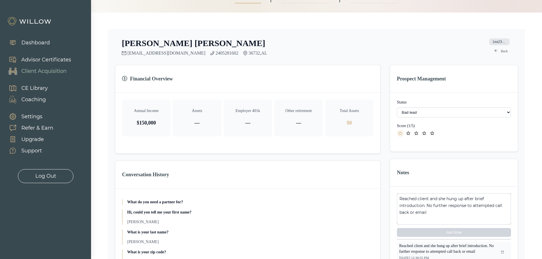
click at [364, 50] on link "Back" at bounding box center [501, 51] width 20 height 7
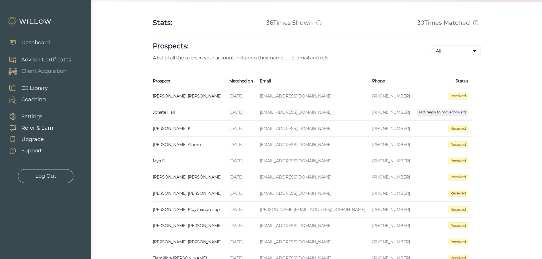
scroll to position [142, 0]
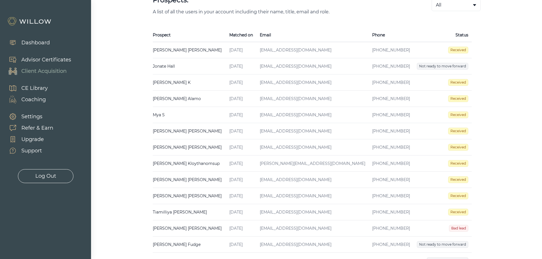
click at [183, 179] on td "[PERSON_NAME] Created on [DATE] Email [EMAIL_ADDRESS][DOMAIN_NAME] Phone [PHONE…" at bounding box center [189, 212] width 73 height 16
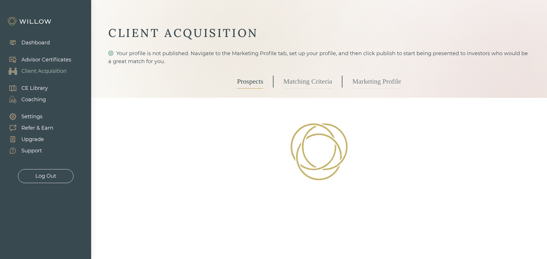
select select "3"
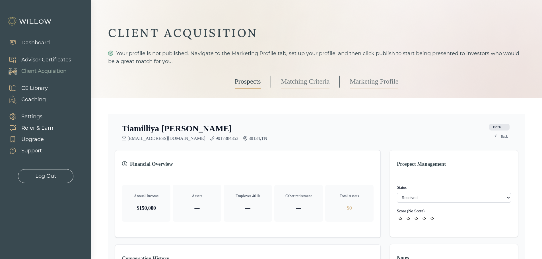
click at [364, 179] on select "- Not ready to move forward No response received Received Won (Matched) Bad lea…" at bounding box center [454, 198] width 114 height 10
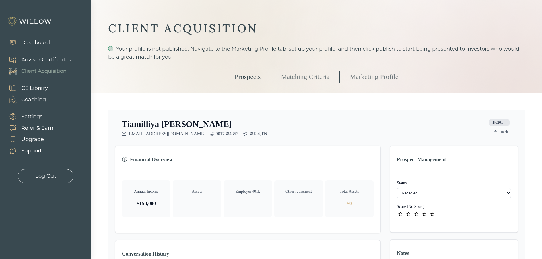
scroll to position [85, 0]
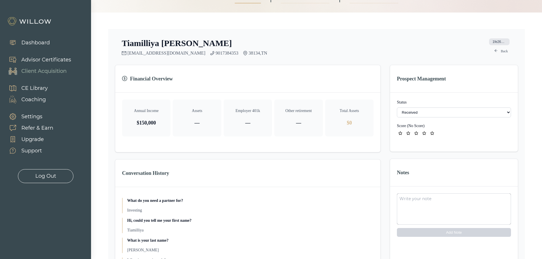
click at [364, 134] on icon "star" at bounding box center [416, 134] width 4 height 4
click at [364, 134] on icon "star" at bounding box center [424, 134] width 4 height 4
click at [364, 134] on icon "star" at bounding box center [417, 133] width 4 height 3
click at [364, 179] on textarea at bounding box center [454, 209] width 114 height 31
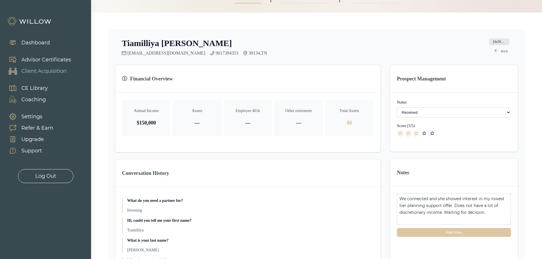
click at [364, 179] on textarea "We connected and she showed interest in my lowest tier planning support offer. …" at bounding box center [454, 209] width 114 height 31
type textarea "We connected and she showed interest in my lowest tier planning support offer. …"
click at [364, 179] on button "Add Note" at bounding box center [454, 232] width 114 height 9
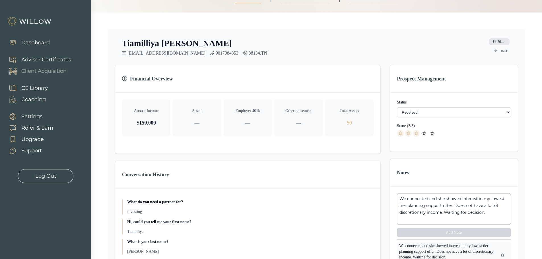
click at [364, 51] on link "Back" at bounding box center [501, 51] width 20 height 7
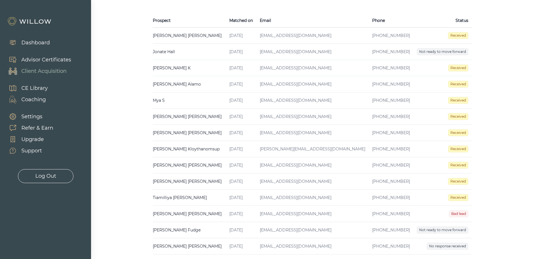
scroll to position [199, 0]
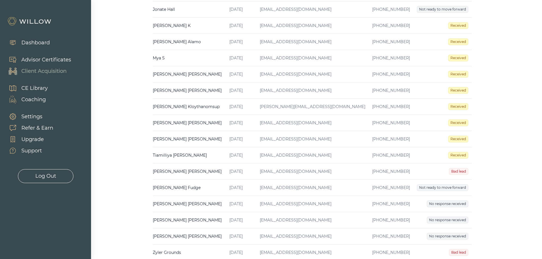
click at [172, 140] on td "[PERSON_NAME] Created on [DATE] Email [EMAIL_ADDRESS][DOMAIN_NAME] Phone [PHONE…" at bounding box center [189, 139] width 73 height 16
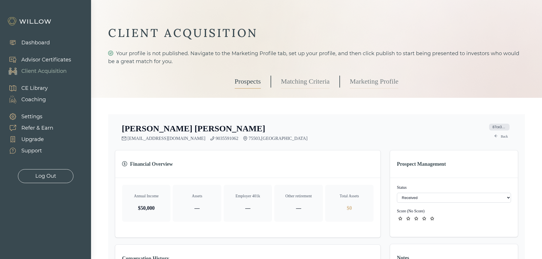
click at [364, 179] on select "- Not ready to move forward No response received Received Won (Matched) Bad lea…" at bounding box center [454, 198] width 114 height 10
select select "1"
click at [364, 179] on icon "star" at bounding box center [408, 219] width 4 height 4
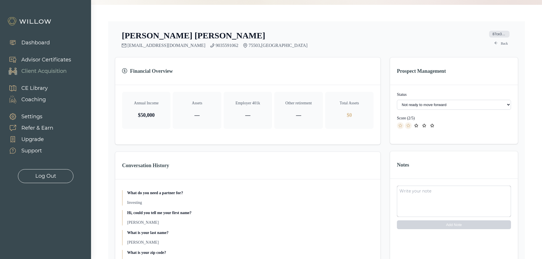
scroll to position [114, 0]
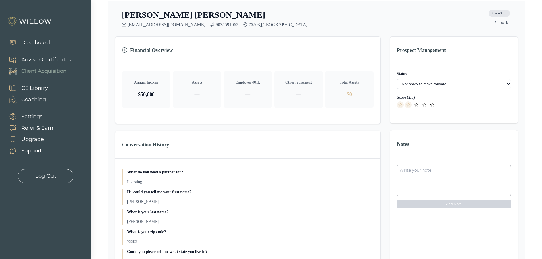
click at [364, 176] on textarea at bounding box center [454, 180] width 114 height 31
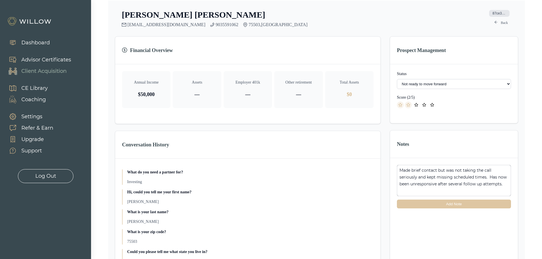
type textarea "Made brief contact but was not taking the call seriously and kept missing sched…"
click at [364, 179] on button "Add Note" at bounding box center [454, 204] width 114 height 9
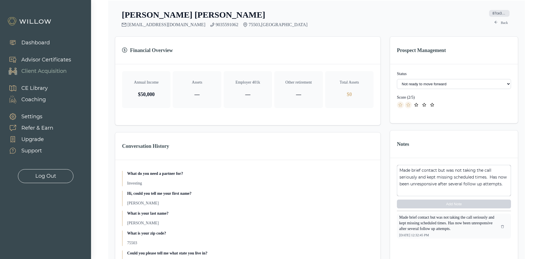
click at [364, 22] on link "Back" at bounding box center [501, 22] width 20 height 7
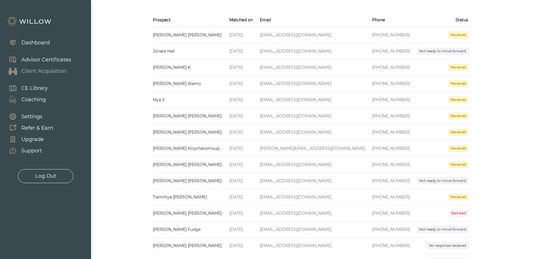
scroll to position [171, 0]
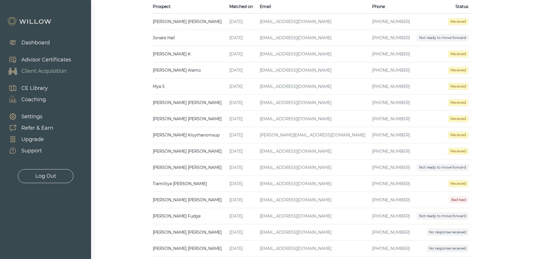
click at [179, 153] on td "[PERSON_NAME] Created on [DATE] Email [EMAIL_ADDRESS][DOMAIN_NAME] Phone [PHONE…" at bounding box center [189, 151] width 73 height 16
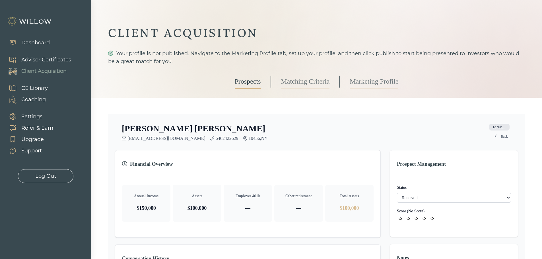
click at [364, 179] on select "- Not ready to move forward No response received Received Won (Matched) Bad lea…" at bounding box center [454, 198] width 114 height 10
select select "2"
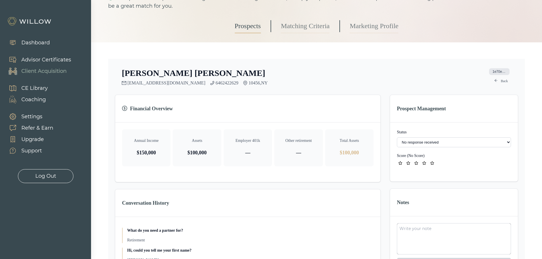
scroll to position [57, 0]
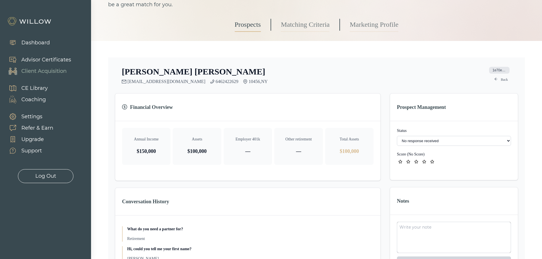
click at [364, 163] on icon "star" at bounding box center [408, 162] width 4 height 4
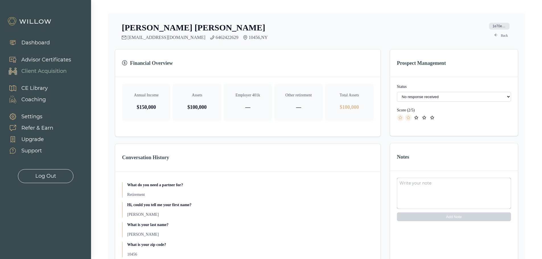
scroll to position [114, 0]
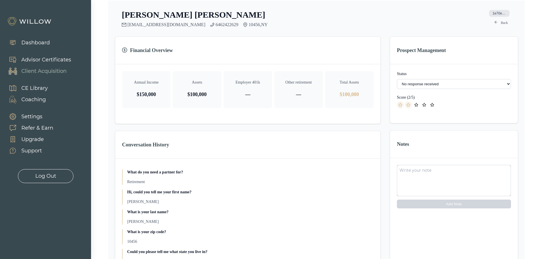
click at [364, 179] on textarea at bounding box center [454, 180] width 114 height 31
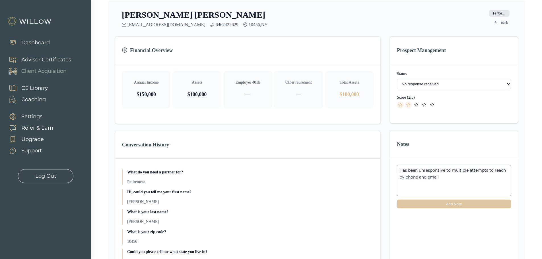
type textarea "Has been unresponsive to multiple attempts to reach by phone and email"
click at [364, 179] on button "Add Note" at bounding box center [454, 204] width 114 height 9
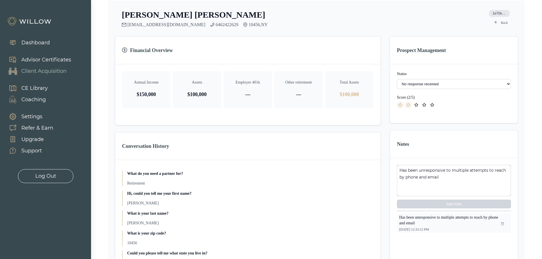
click at [364, 22] on link "Back" at bounding box center [501, 22] width 20 height 7
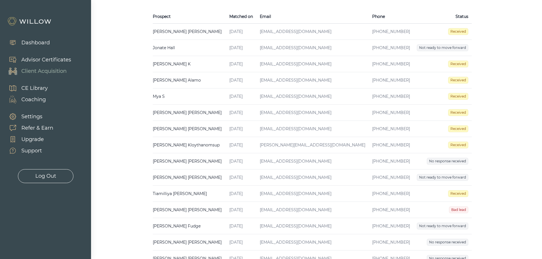
scroll to position [171, 0]
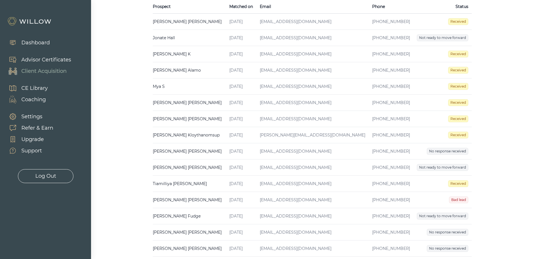
click at [172, 135] on td "[PERSON_NAME] Created on [DATE] Email [PERSON_NAME][EMAIL_ADDRESS][DOMAIN_NAME]…" at bounding box center [189, 135] width 73 height 16
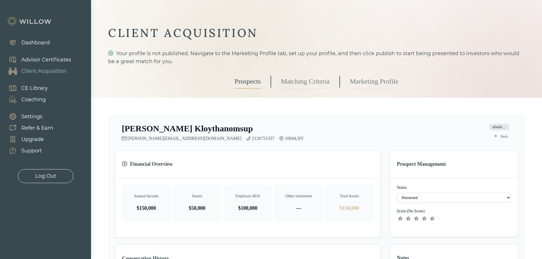
click at [364, 179] on select "- Not ready to move forward No response received Received Won (Matched) Bad lea…" at bounding box center [454, 198] width 114 height 10
select select "1"
click at [364, 179] on icon "star" at bounding box center [408, 219] width 4 height 4
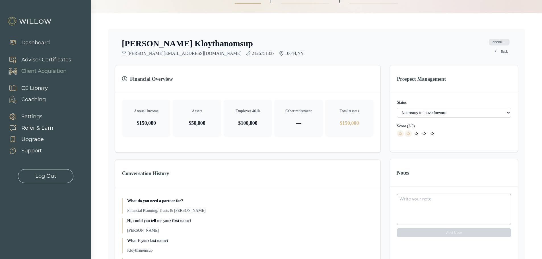
scroll to position [85, 0]
click at [364, 179] on textarea at bounding box center [454, 209] width 114 height 31
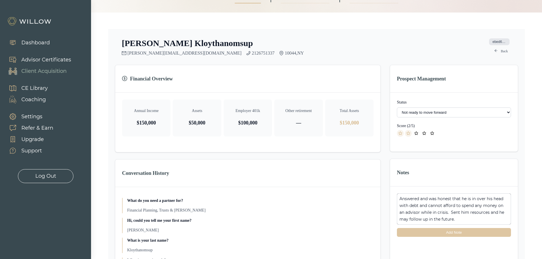
type textarea "Answered and was honest that he is in over his head with debt and cannot afford…"
click at [364, 179] on button "Add Note" at bounding box center [454, 232] width 114 height 9
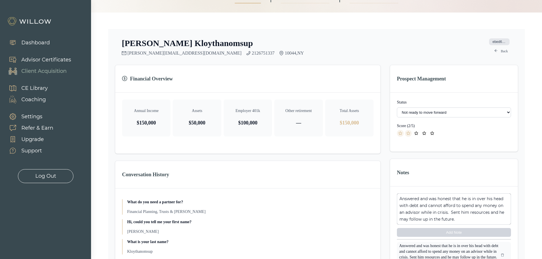
click at [364, 52] on link "Back" at bounding box center [501, 51] width 20 height 7
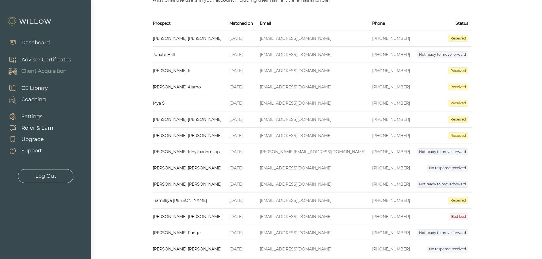
scroll to position [199, 0]
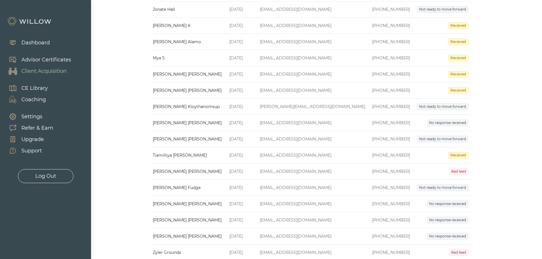
click at [180, 93] on td "[PERSON_NAME] Created on [DATE] Email [EMAIL_ADDRESS][DOMAIN_NAME] Phone [PHONE…" at bounding box center [189, 91] width 73 height 16
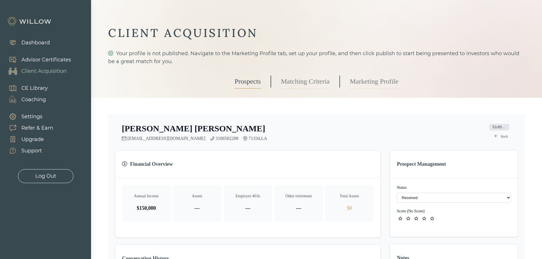
drag, startPoint x: 417, startPoint y: 198, endPoint x: 417, endPoint y: 202, distance: 4.3
click at [364, 179] on select "- Not ready to move forward No response received Received Won (Matched) Bad lea…" at bounding box center [454, 198] width 114 height 10
select select "2"
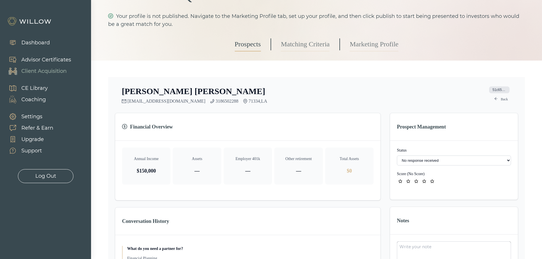
scroll to position [114, 0]
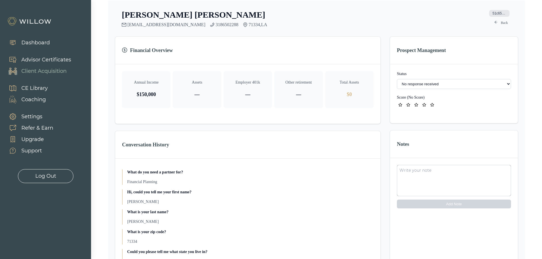
click at [364, 106] on span "star" at bounding box center [408, 105] width 7 height 7
click at [364, 178] on textarea at bounding box center [454, 180] width 114 height 31
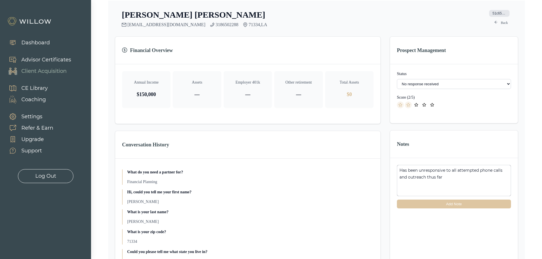
type textarea "Has been unresponsive to all attempted phone calls and outreach thus far"
click at [364, 179] on button "Add Note" at bounding box center [454, 204] width 114 height 9
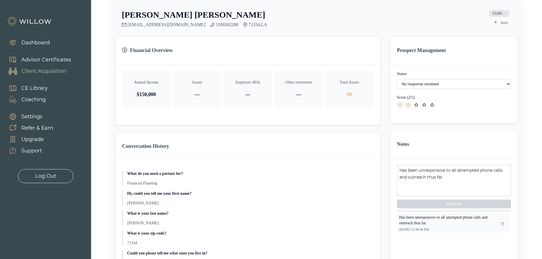
click at [364, 24] on link "Back" at bounding box center [501, 22] width 20 height 7
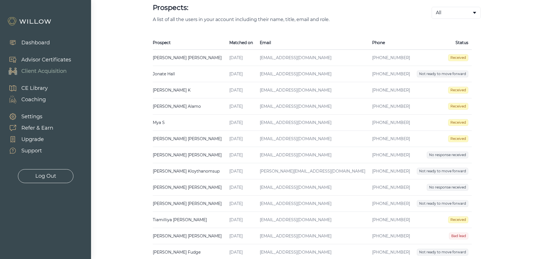
scroll to position [142, 0]
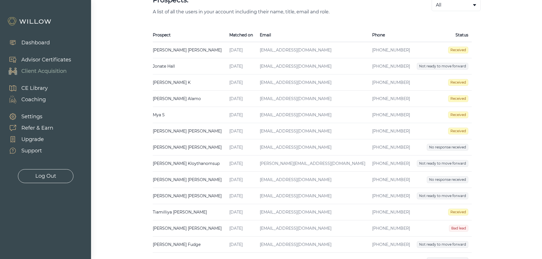
click at [178, 146] on td "[PERSON_NAME] Created on [DATE] Email [EMAIL_ADDRESS][DOMAIN_NAME] Phone [PHONE…" at bounding box center [189, 147] width 73 height 16
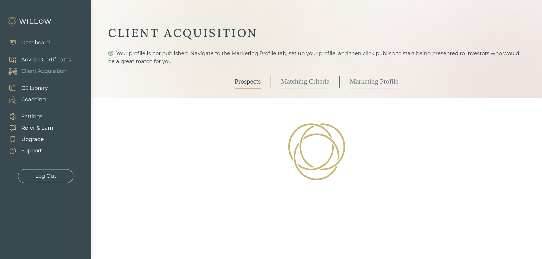
select select "2"
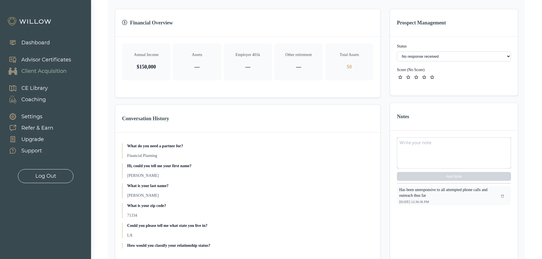
scroll to position [142, 0]
drag, startPoint x: 430, startPoint y: 196, endPoint x: 401, endPoint y: 189, distance: 29.5
click at [364, 179] on p "Has been unresponsive to all attempted phone calls and outreach thus far" at bounding box center [450, 191] width 102 height 11
copy p "Has been unresponsive to all attempted phone calls and outreach thus far"
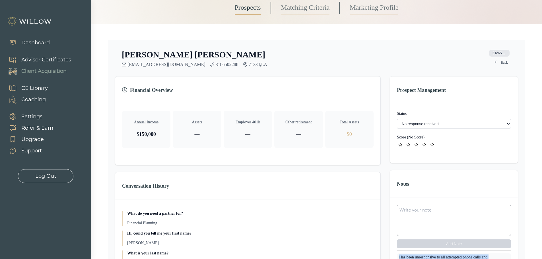
scroll to position [0, 0]
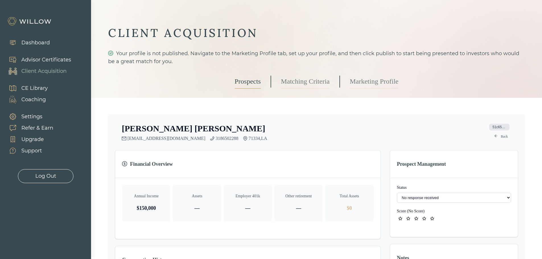
click at [364, 134] on link "Back" at bounding box center [501, 136] width 20 height 7
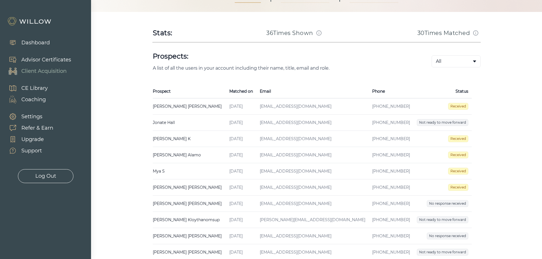
scroll to position [114, 0]
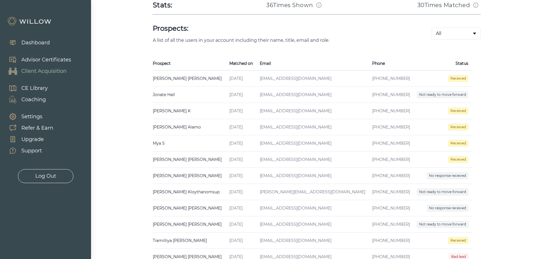
click at [165, 158] on td "[PERSON_NAME] Created on [DATE] Email [EMAIL_ADDRESS][DOMAIN_NAME] Phone [PHONE…" at bounding box center [189, 160] width 73 height 16
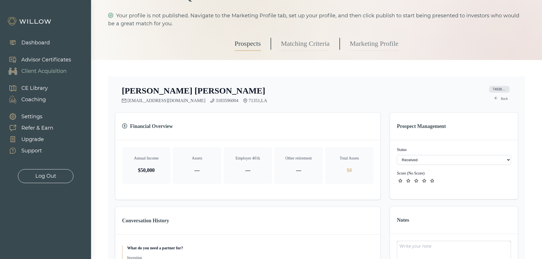
scroll to position [114, 0]
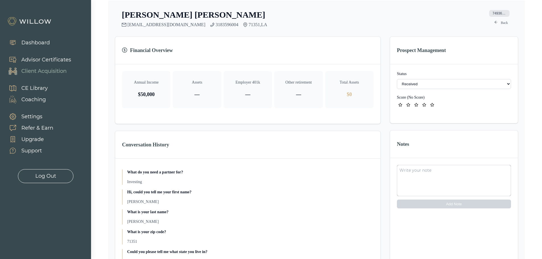
drag, startPoint x: 420, startPoint y: 81, endPoint x: 422, endPoint y: 88, distance: 6.8
click at [364, 81] on select "- Not ready to move forward No response received Received Won (Matched) Bad lea…" at bounding box center [454, 84] width 114 height 10
select select "2"
paste textarea "Has been unresponsive to all attempted phone calls and outreach thus far"
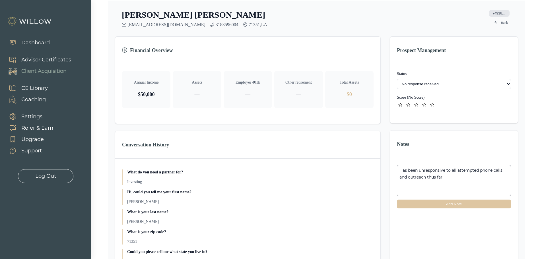
type textarea "Has been unresponsive to all attempted phone calls and outreach thus far"
click at [364, 179] on button "Add Note" at bounding box center [454, 204] width 114 height 9
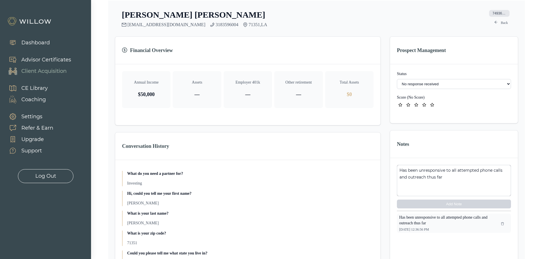
click at [364, 106] on icon "star" at bounding box center [409, 104] width 4 height 3
click at [364, 19] on div "7493681d-34e7-46f7-be35-365fff2bd208 Back" at bounding box center [500, 19] width 24 height 18
click at [364, 21] on link "Back" at bounding box center [501, 22] width 20 height 7
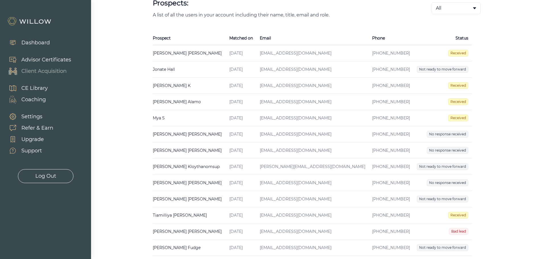
scroll to position [142, 0]
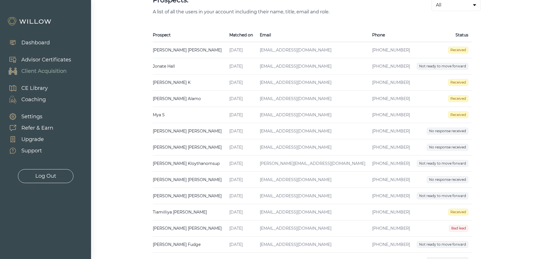
click at [163, 99] on td "[PERSON_NAME] Created on [DATE] Email [EMAIL_ADDRESS][DOMAIN_NAME] Phone [PHONE…" at bounding box center [189, 99] width 73 height 16
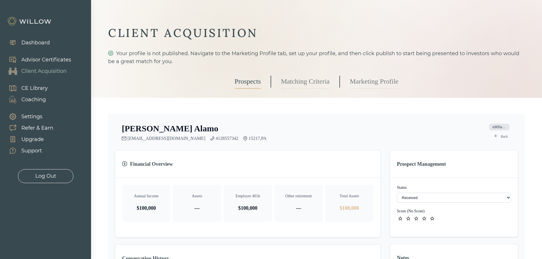
click at [364, 179] on select "- Not ready to move forward No response received Received Won (Matched) Bad lea…" at bounding box center [454, 198] width 114 height 10
select select "2"
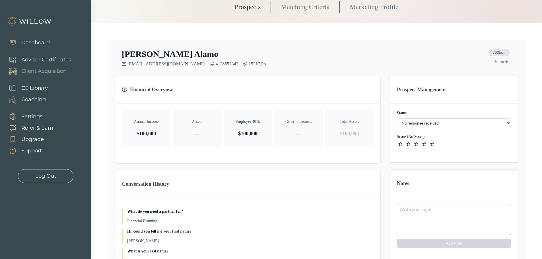
scroll to position [85, 0]
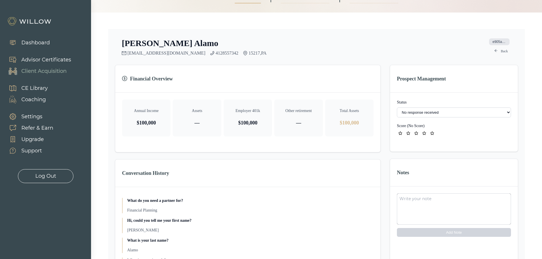
click at [364, 133] on icon "star" at bounding box center [409, 133] width 4 height 3
paste textarea "Has been unresponsive to all attempted phone calls and outreach thus far"
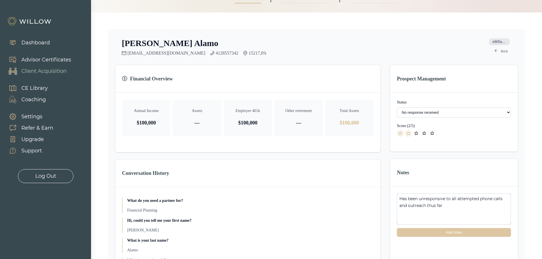
type textarea "Has been unresponsive to all attempted phone calls and outreach thus far"
click at [364, 179] on button "Add Note" at bounding box center [454, 232] width 114 height 9
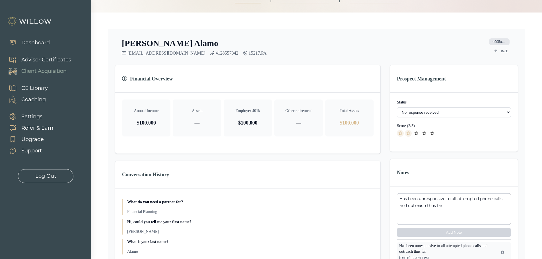
click at [364, 54] on link "Back" at bounding box center [501, 51] width 20 height 7
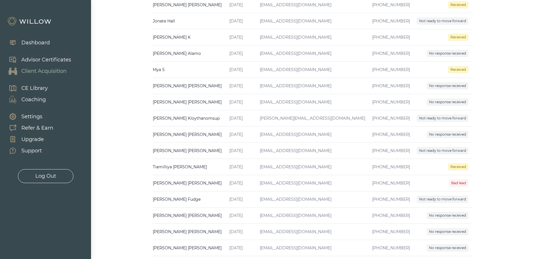
scroll to position [199, 0]
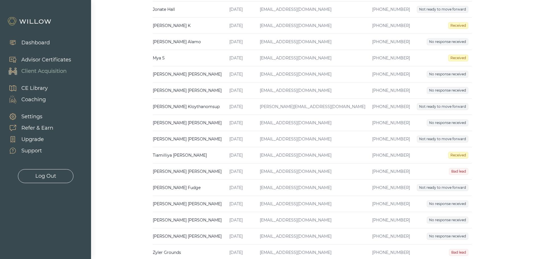
click at [189, 156] on td "[PERSON_NAME] Created on [DATE] Email [EMAIL_ADDRESS][DOMAIN_NAME] Phone [PHONE…" at bounding box center [189, 155] width 73 height 16
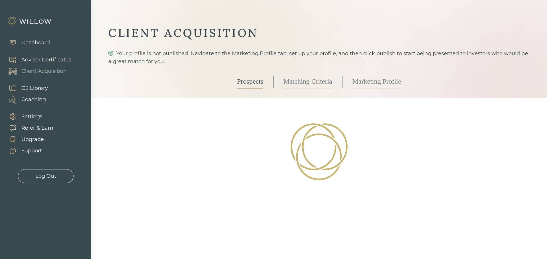
select select "3"
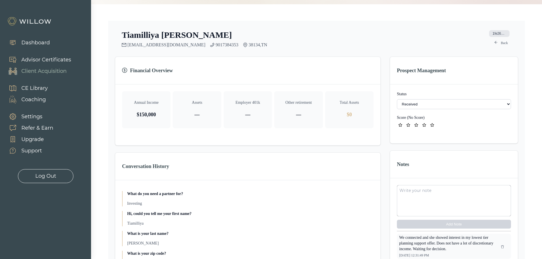
scroll to position [142, 0]
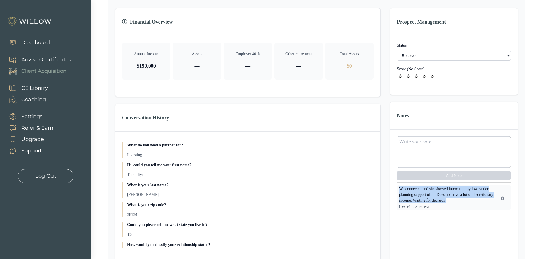
drag, startPoint x: 447, startPoint y: 201, endPoint x: 401, endPoint y: 191, distance: 48.1
click at [364, 179] on p "We connected and she showed interest in my lowest tier planning support offer. …" at bounding box center [450, 194] width 102 height 17
copy p "We connected and she showed interest in my lowest tier planning support offer. …"
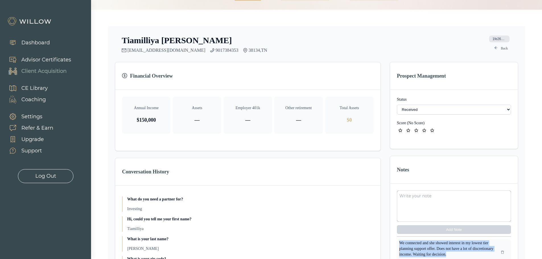
scroll to position [28, 0]
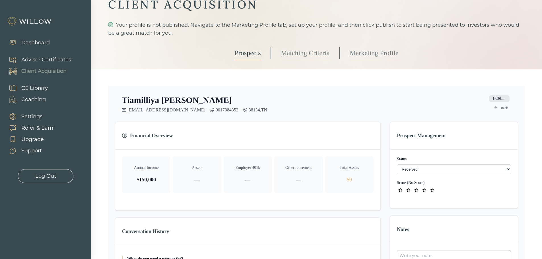
click at [364, 109] on link "Back" at bounding box center [501, 108] width 20 height 7
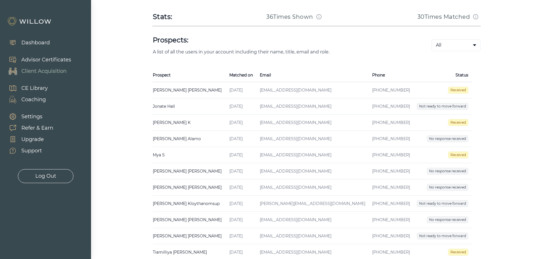
scroll to position [114, 0]
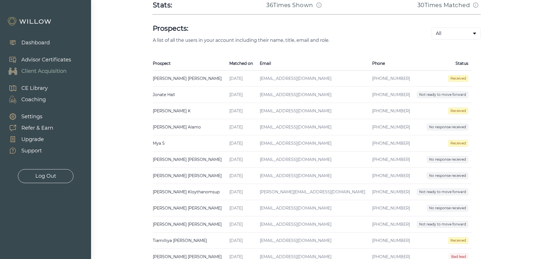
click at [172, 144] on td "Mya S Created on [DATE] Email [EMAIL_ADDRESS][DOMAIN_NAME] Phone [PHONE_NUMBER]" at bounding box center [189, 143] width 73 height 16
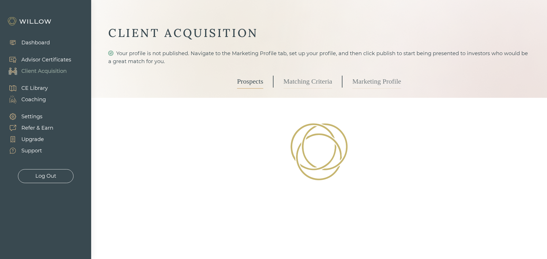
select select "3"
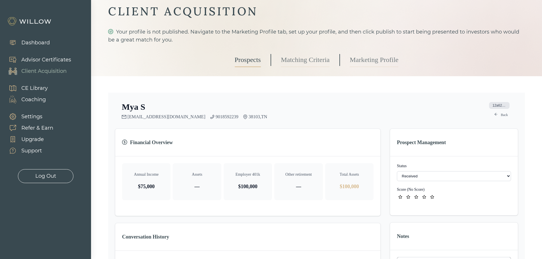
scroll to position [57, 0]
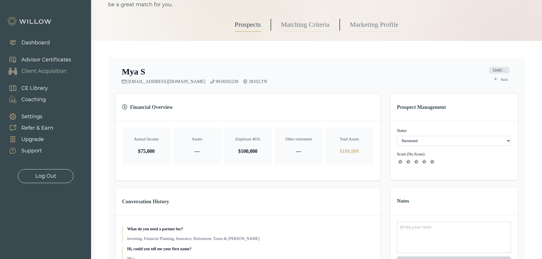
click at [364, 163] on icon "star" at bounding box center [417, 161] width 4 height 3
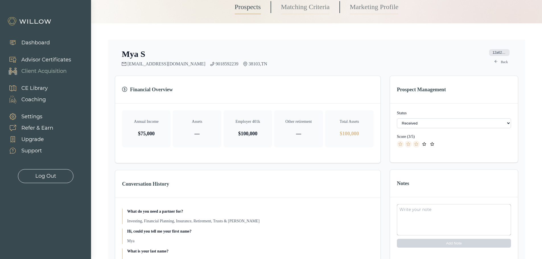
scroll to position [142, 0]
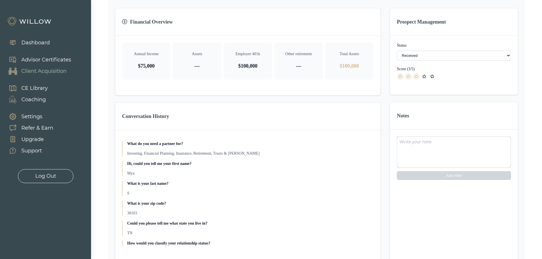
paste textarea "We connected and she showed interest in my lowest tier planning support offer. …"
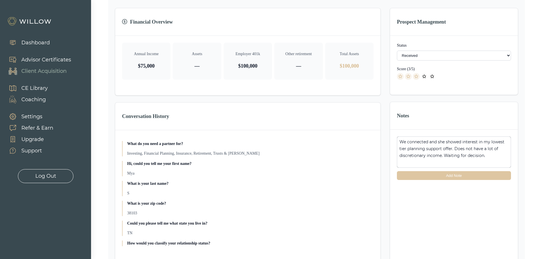
type textarea "We connected and she showed interest in my lowest tier planning support offer. …"
click at [364, 177] on button "Add Note" at bounding box center [454, 175] width 114 height 9
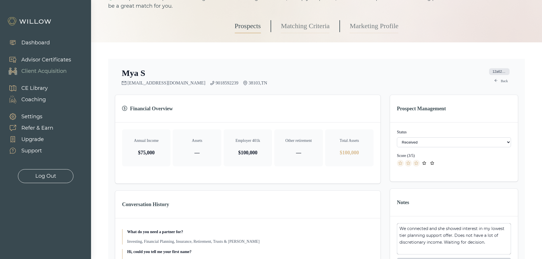
scroll to position [0, 0]
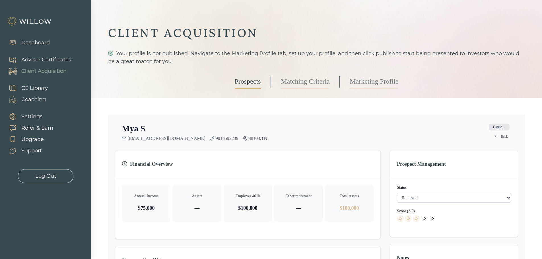
click at [364, 136] on link "Back" at bounding box center [501, 136] width 20 height 7
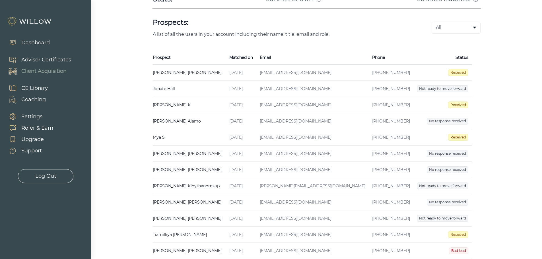
scroll to position [114, 0]
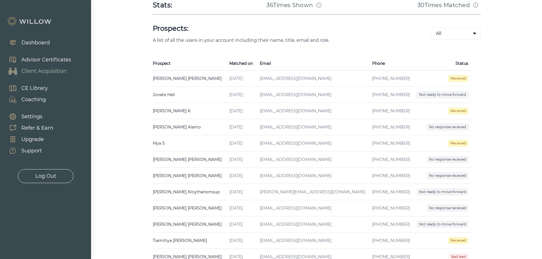
click at [193, 144] on td "Mya S Created on [DATE] Email [EMAIL_ADDRESS][DOMAIN_NAME] Phone [PHONE_NUMBER]" at bounding box center [189, 143] width 73 height 16
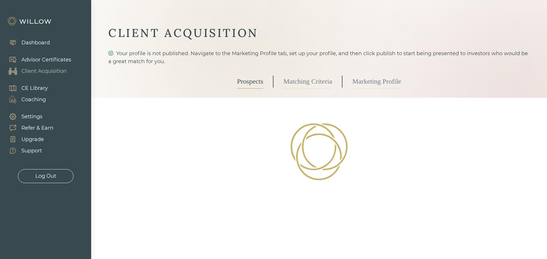
select select "3"
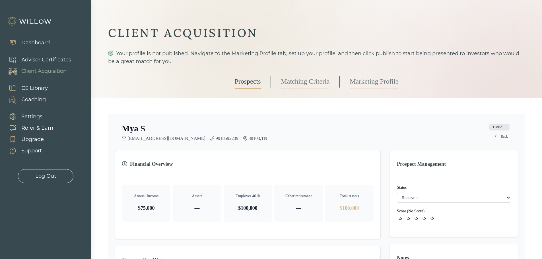
click at [364, 179] on select "- Not ready to move forward No response received Received Won (Matched) Bad lea…" at bounding box center [454, 198] width 114 height 10
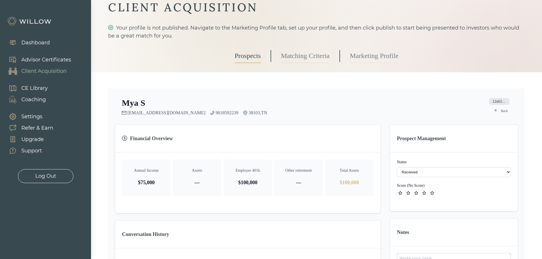
scroll to position [28, 0]
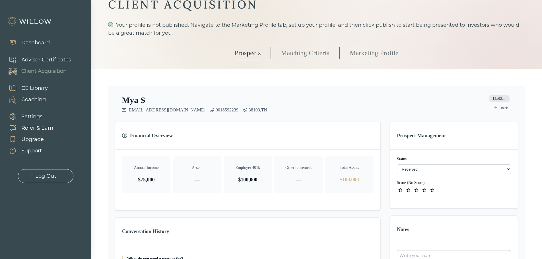
click at [364, 172] on select "- Not ready to move forward No response received Received Won (Matched) Bad lea…" at bounding box center [454, 170] width 114 height 10
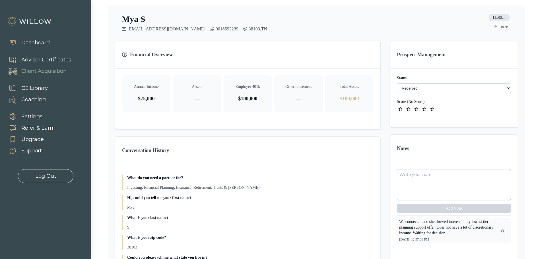
scroll to position [57, 0]
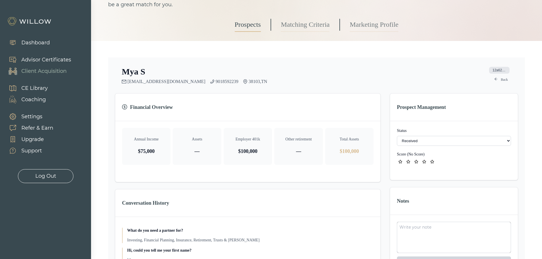
click at [364, 82] on link "Back" at bounding box center [501, 79] width 20 height 7
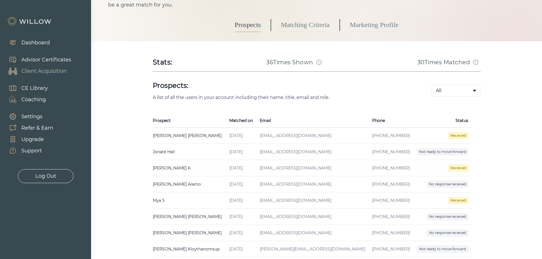
scroll to position [57, 0]
click at [173, 136] on td "[PERSON_NAME] Created on [DATE] Email [EMAIL_ADDRESS][DOMAIN_NAME] Phone [PHONE…" at bounding box center [189, 136] width 73 height 16
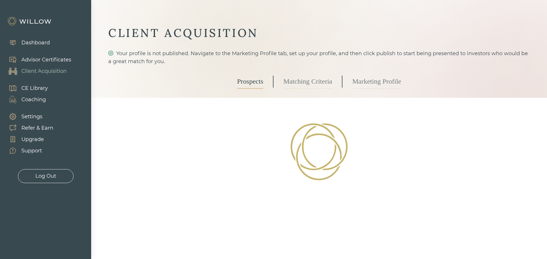
select select "3"
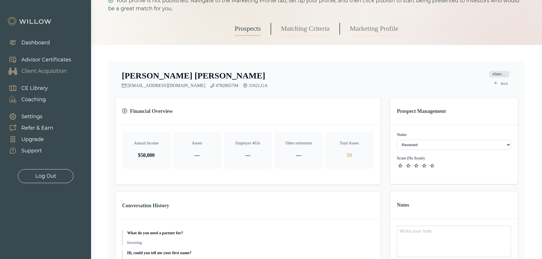
scroll to position [57, 0]
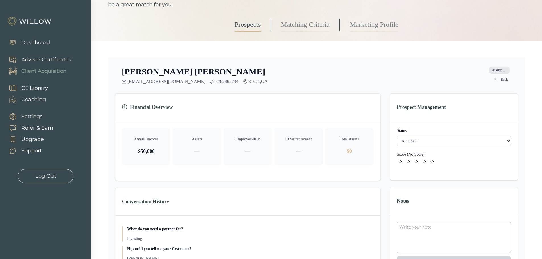
click at [364, 179] on textarea at bounding box center [454, 237] width 114 height 31
type textarea "Made brief contact but he was a no show for our scheduled meeting. Unresponsive…"
click at [364, 163] on icon "star" at bounding box center [417, 161] width 4 height 3
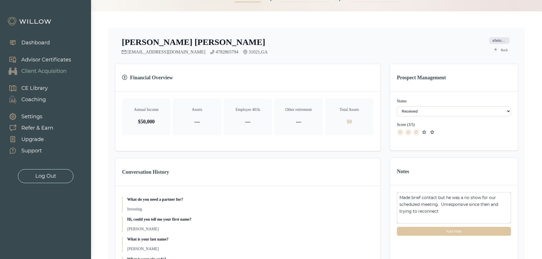
scroll to position [142, 0]
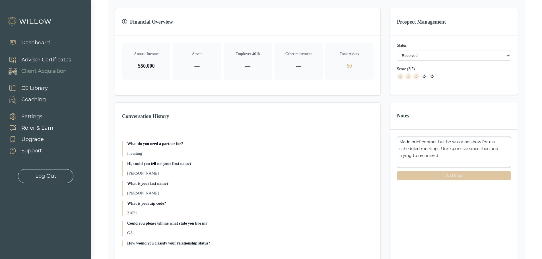
click at [364, 174] on button "Add Note" at bounding box center [454, 175] width 114 height 9
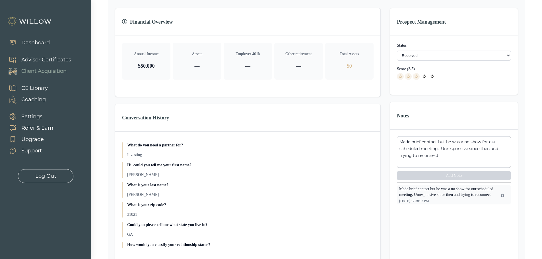
scroll to position [0, 0]
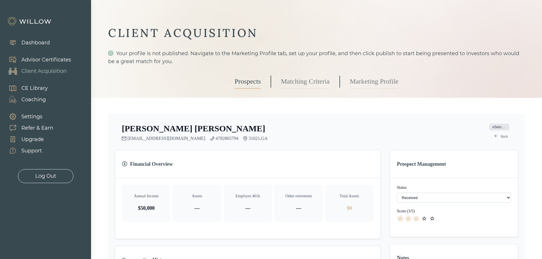
click at [364, 137] on link "Back" at bounding box center [501, 136] width 20 height 7
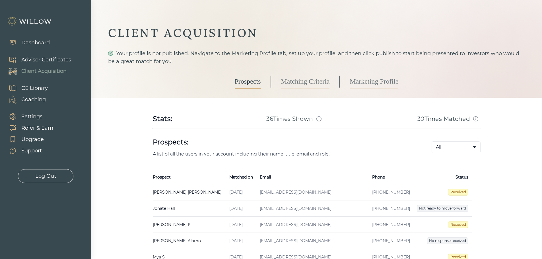
click at [364, 82] on link "Marketing Profile" at bounding box center [374, 82] width 49 height 14
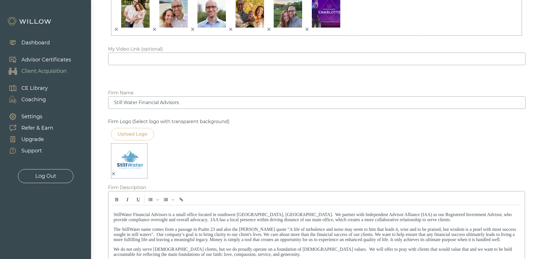
scroll to position [569, 0]
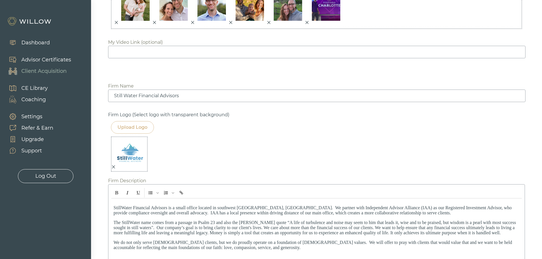
click at [125, 95] on input "Still Water Financial Advisors" at bounding box center [317, 96] width 418 height 13
click at [216, 99] on input "StillWater Financial Advisors" at bounding box center [317, 96] width 418 height 13
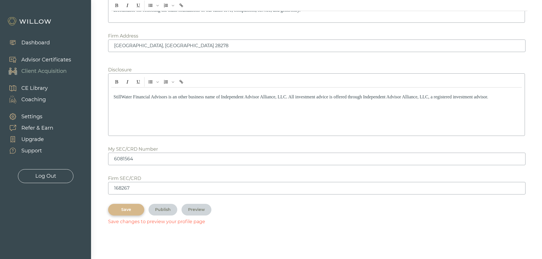
scroll to position [810, 0]
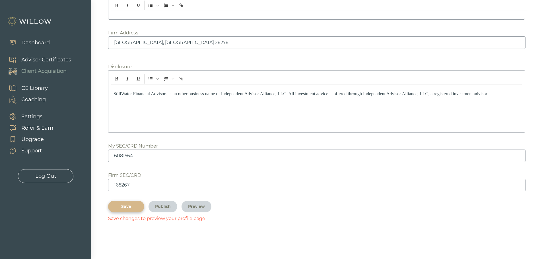
type input "StillWater Financial Advisors"
click at [132, 179] on div "Save" at bounding box center [126, 207] width 23 height 6
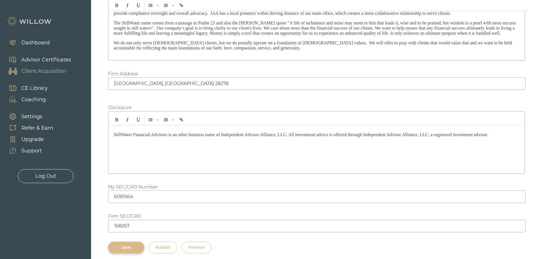
scroll to position [798, 0]
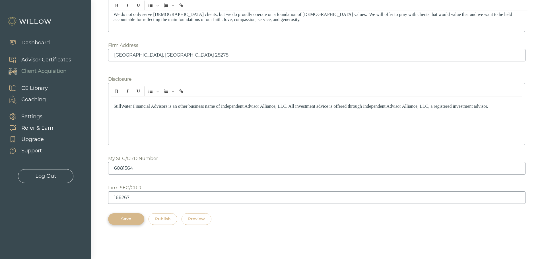
click at [198, 179] on div "Preview" at bounding box center [196, 219] width 17 height 6
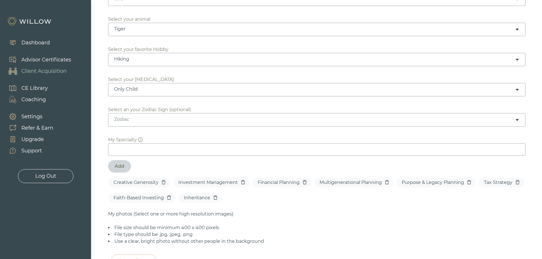
scroll to position [257, 0]
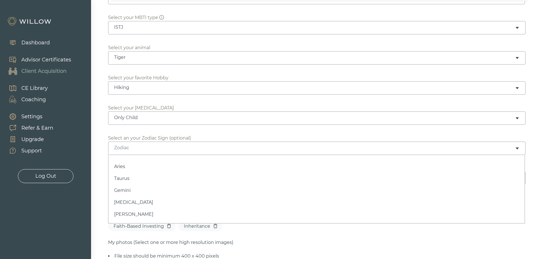
click at [163, 147] on div "Zodiac" at bounding box center [314, 148] width 401 height 6
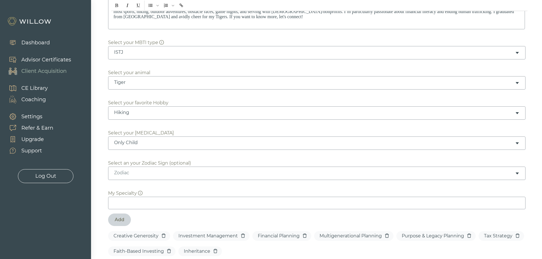
scroll to position [228, 0]
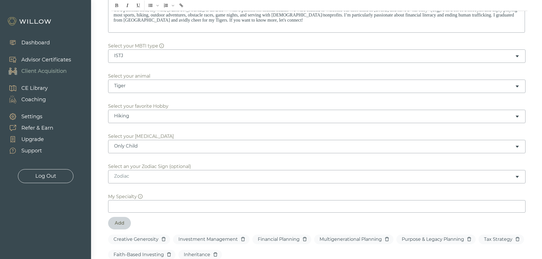
click at [175, 176] on div "Zodiac" at bounding box center [314, 176] width 401 height 6
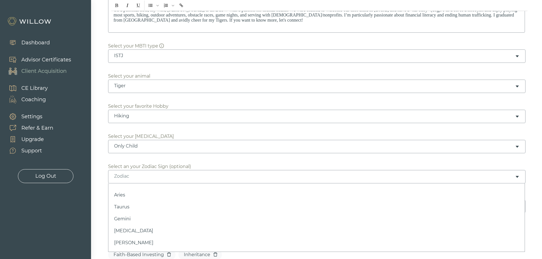
click at [133, 179] on div "Aries Taurus Gemini [MEDICAL_DATA] [PERSON_NAME] Virgo Libra Scorpio Sagittariu…" at bounding box center [316, 218] width 417 height 69
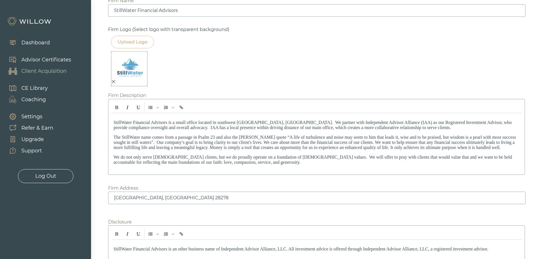
scroll to position [798, 0]
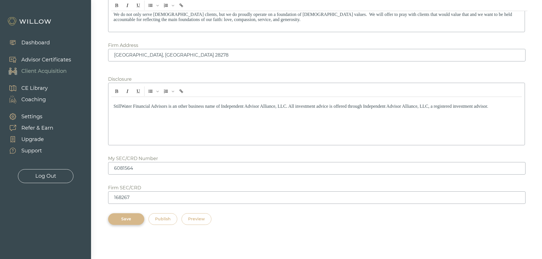
click at [132, 179] on div "Save" at bounding box center [126, 219] width 23 height 6
click at [123, 179] on div "Save" at bounding box center [126, 219] width 23 height 6
click at [164, 179] on div "Publish" at bounding box center [163, 219] width 16 height 6
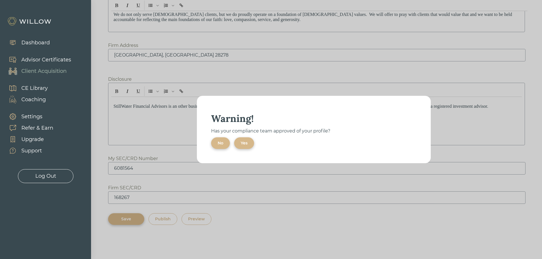
click at [245, 141] on div "Yes" at bounding box center [244, 143] width 7 height 6
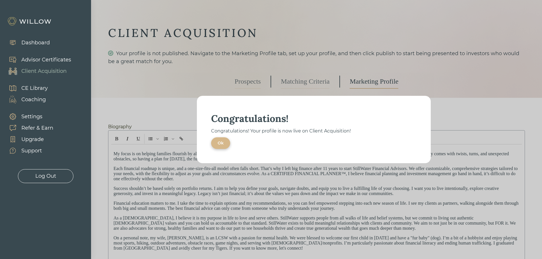
click at [220, 144] on div "Ok" at bounding box center [221, 143] width 6 height 6
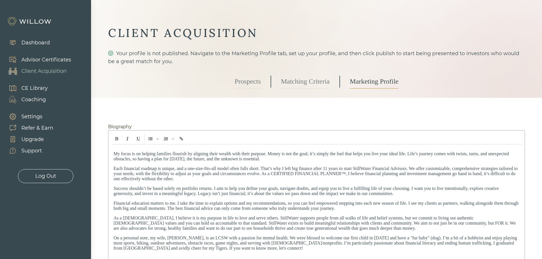
click at [309, 83] on link "Matching Criteria" at bounding box center [305, 82] width 49 height 14
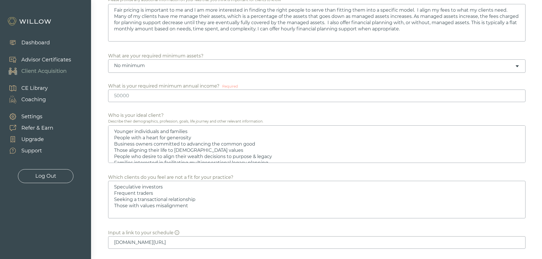
scroll to position [313, 0]
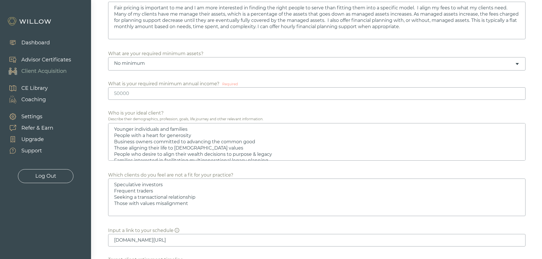
click at [199, 96] on input "number" at bounding box center [317, 93] width 418 height 13
click at [134, 110] on div "Who is your ideal client?" at bounding box center [136, 113] width 56 height 7
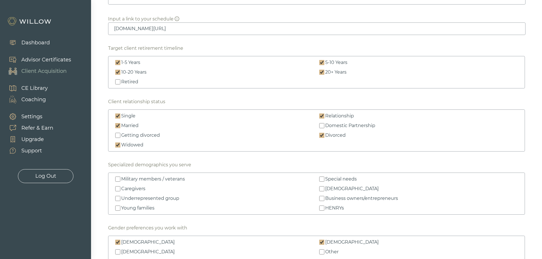
scroll to position [541, 0]
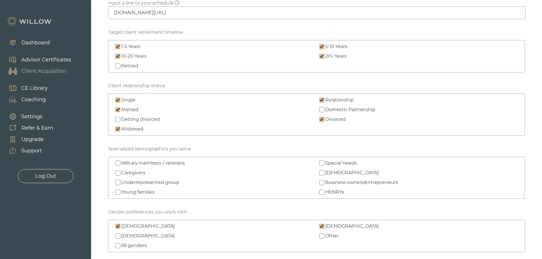
click at [118, 172] on input "Caregivers" at bounding box center [117, 173] width 5 height 5
checkbox input "true"
type textarea "Younger individuals and families People with a heart for generosity Business ow…"
type textarea "Speculative investors Frequent traders Seeking a transactional relationship Tho…"
click at [118, 179] on input "Underrepresented group" at bounding box center [117, 182] width 5 height 5
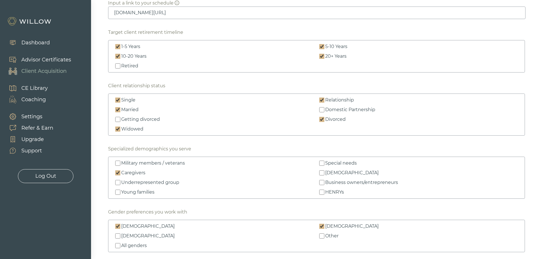
checkbox input "true"
type textarea "Younger individuals and families People with a heart for generosity Business ow…"
type textarea "Speculative investors Frequent traders Seeking a transactional relationship Tho…"
click at [117, 179] on input "Underrepresented group" at bounding box center [117, 182] width 5 height 5
checkbox input "false"
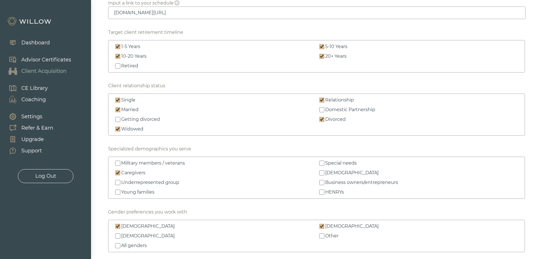
type textarea "Younger individuals and families People with a heart for generosity Business ow…"
type textarea "Speculative investors Frequent traders Seeking a transactional relationship Tho…"
click at [117, 179] on input "Young families" at bounding box center [117, 192] width 5 height 5
checkbox input "true"
type textarea "Younger individuals and families People with a heart for generosity Business ow…"
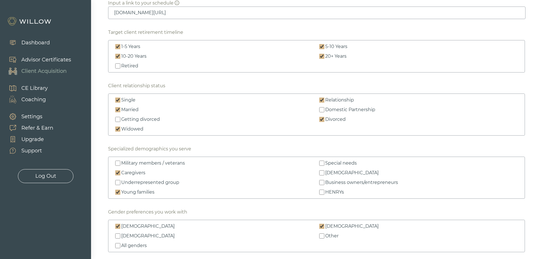
type textarea "Speculative investors Frequent traders Seeking a transactional relationship Tho…"
click at [322, 179] on input "Business owners/entrepreneurs" at bounding box center [321, 182] width 5 height 5
checkbox input "true"
type textarea "Younger individuals and families People with a heart for generosity Business ow…"
type textarea "Speculative investors Frequent traders Seeking a transactional relationship Tho…"
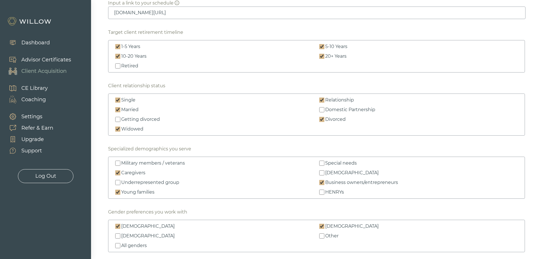
click at [321, 179] on input "HENRYs" at bounding box center [321, 192] width 5 height 5
checkbox input "true"
type textarea "Younger individuals and families People with a heart for generosity Business ow…"
type textarea "Speculative investors Frequent traders Seeking a transactional relationship Tho…"
click at [119, 163] on input "Military members / veterans" at bounding box center [117, 163] width 5 height 5
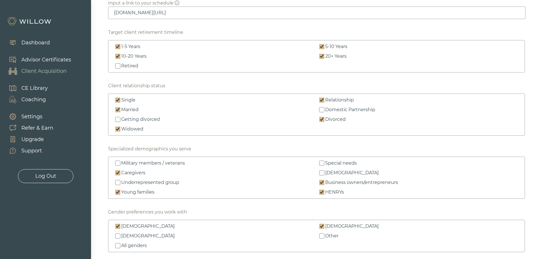
checkbox input "true"
type textarea "Younger individuals and families People with a heart for generosity Business ow…"
type textarea "Speculative investors Frequent traders Seeking a transactional relationship Tho…"
click at [118, 179] on input "Underrepresented group" at bounding box center [117, 182] width 5 height 5
checkbox input "true"
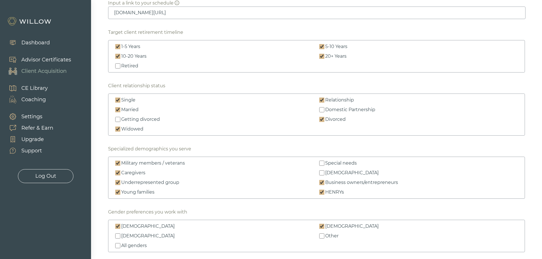
type textarea "Younger individuals and families People with a heart for generosity Business ow…"
type textarea "Speculative investors Frequent traders Seeking a transactional relationship Tho…"
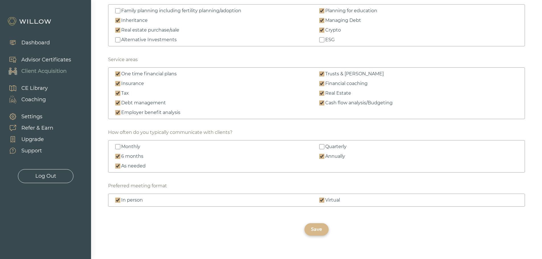
scroll to position [821, 0]
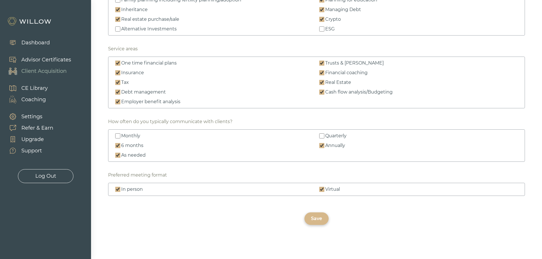
click at [320, 179] on div "Save" at bounding box center [316, 218] width 11 height 7
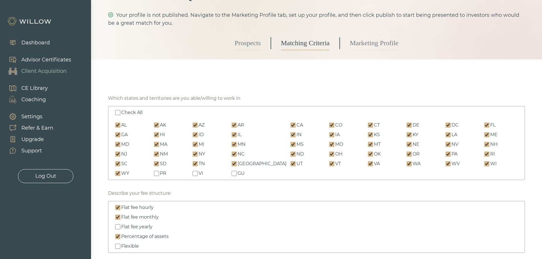
scroll to position [0, 0]
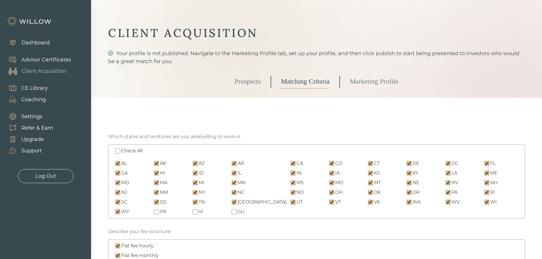
click at [364, 81] on link "Marketing Profile" at bounding box center [374, 82] width 49 height 14
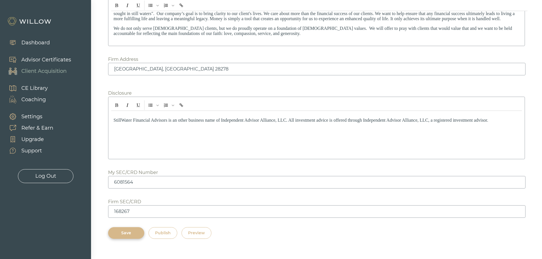
scroll to position [798, 0]
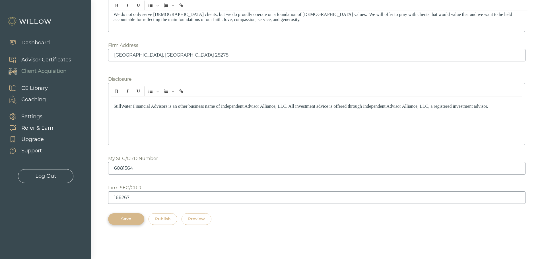
click at [171, 179] on div "Publish" at bounding box center [163, 219] width 16 height 6
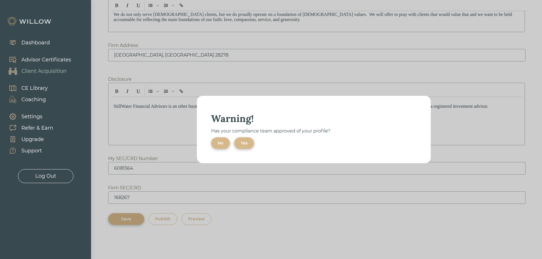
click at [248, 143] on div "Yes" at bounding box center [244, 143] width 7 height 6
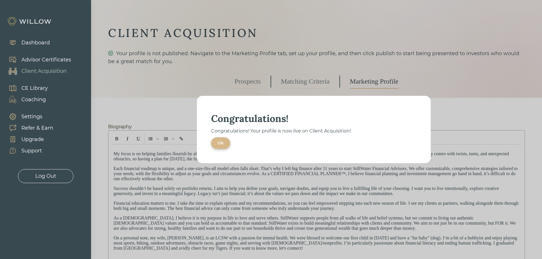
click at [222, 143] on div "Ok" at bounding box center [221, 143] width 6 height 6
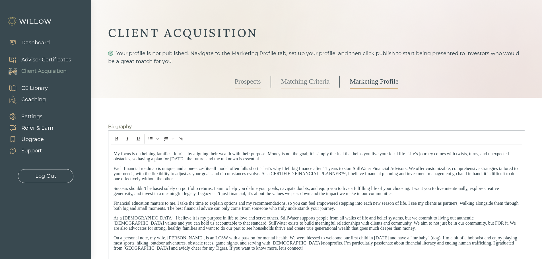
click at [41, 72] on div "Client Acquisition" at bounding box center [43, 71] width 45 height 8
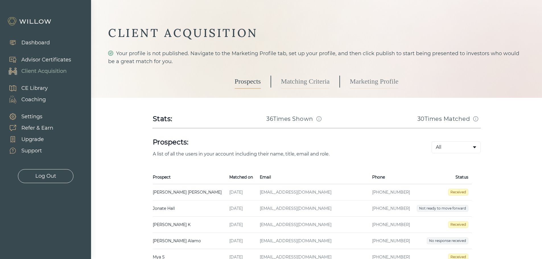
click at [188, 179] on td "[PERSON_NAME] Created on [DATE] Email [EMAIL_ADDRESS][DOMAIN_NAME] Phone [PHONE…" at bounding box center [189, 192] width 73 height 16
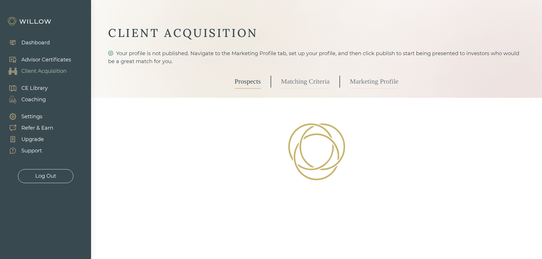
select select "3"
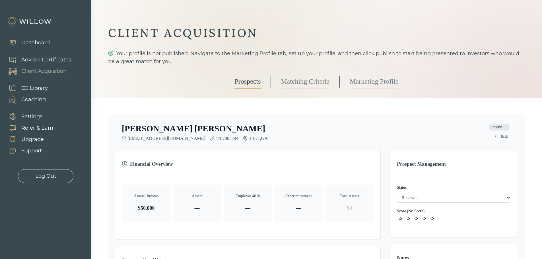
click at [364, 137] on link "Back" at bounding box center [501, 136] width 20 height 7
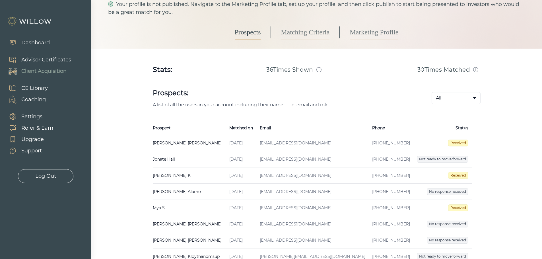
scroll to position [57, 0]
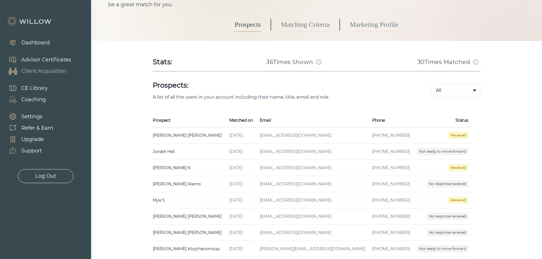
click at [33, 151] on div "Support" at bounding box center [31, 151] width 20 height 8
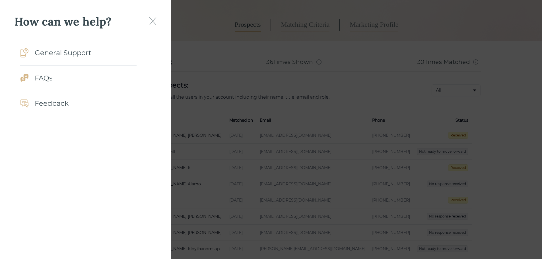
click at [52, 100] on div "Feedback" at bounding box center [52, 103] width 34 height 10
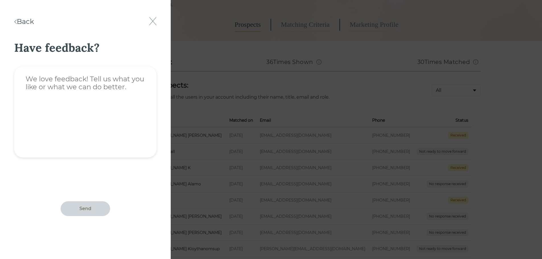
click at [124, 88] on textarea at bounding box center [85, 112] width 142 height 91
drag, startPoint x: 133, startPoint y: 88, endPoint x: 38, endPoint y: 76, distance: 96.1
click at [38, 76] on textarea at bounding box center [85, 112] width 142 height 91
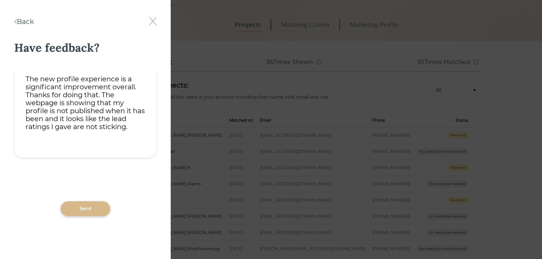
type textarea "The new profile experience is a significant improvement overall. Thanks for doi…"
click at [85, 179] on div "Send" at bounding box center [85, 209] width 12 height 7
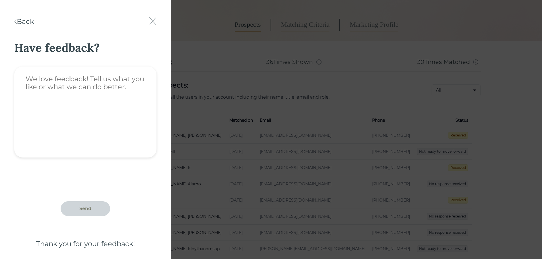
click at [155, 19] on img at bounding box center [152, 21] width 7 height 8
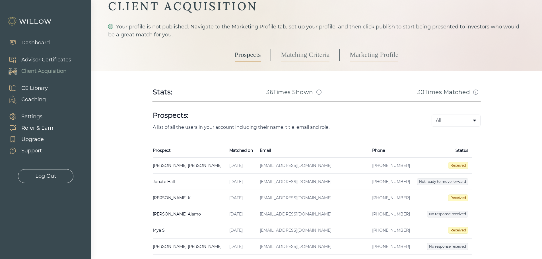
scroll to position [0, 0]
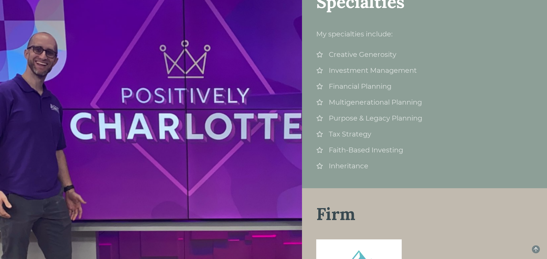
scroll to position [188, 0]
